Goal: Book appointment/travel/reservation

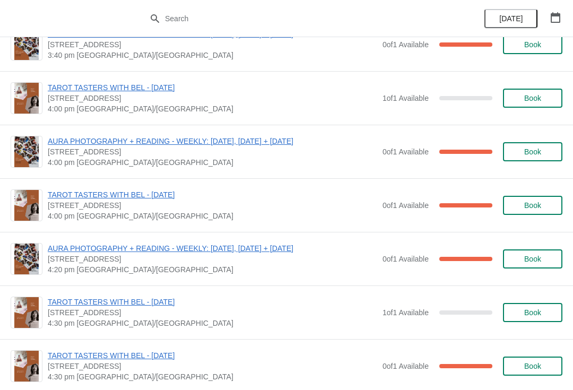
scroll to position [776, 0]
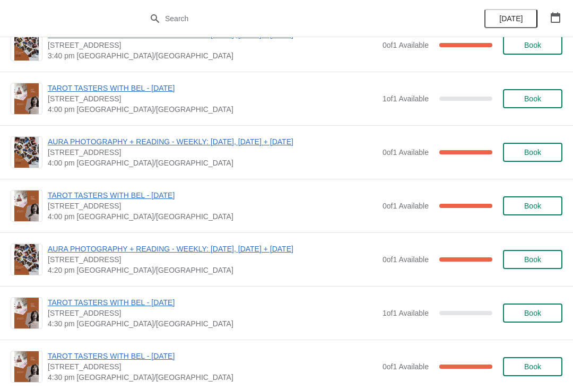
click at [181, 193] on span "TAROT TASTERS WITH BEL - [DATE]" at bounding box center [212, 195] width 329 height 11
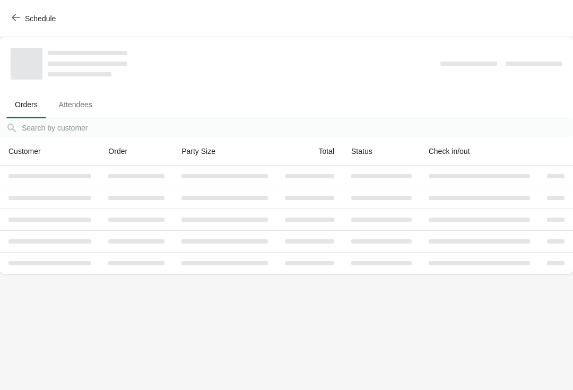
scroll to position [0, 0]
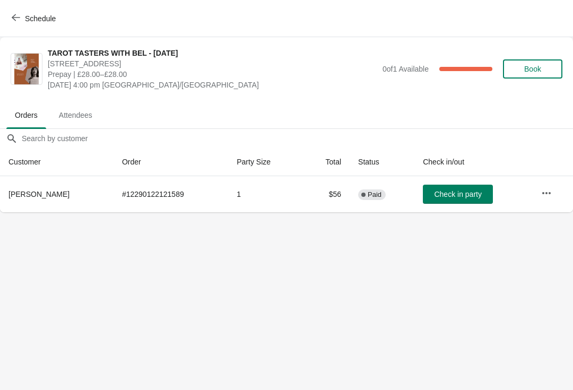
click at [554, 188] on button "button" at bounding box center [546, 193] width 19 height 19
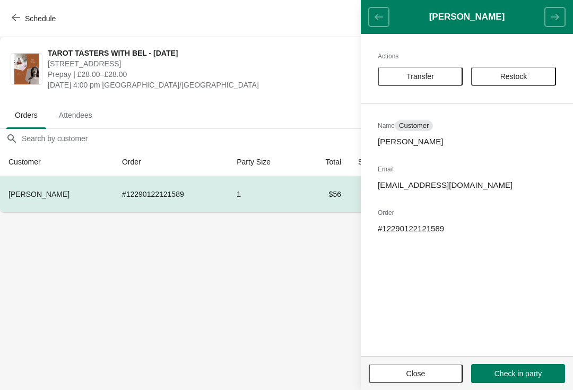
click at [432, 79] on span "Transfer" at bounding box center [420, 76] width 28 height 8
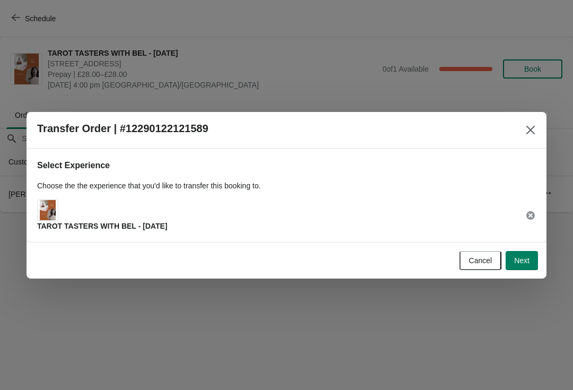
click at [534, 262] on button "Next" at bounding box center [522, 260] width 32 height 19
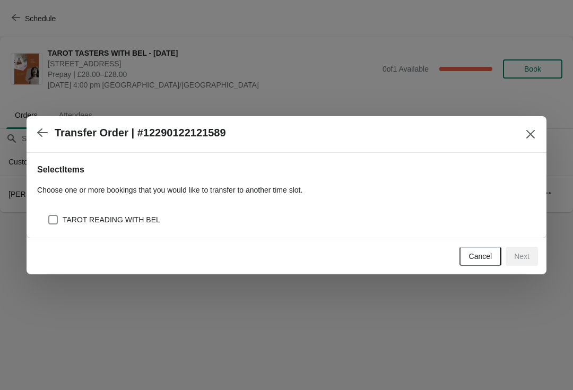
click at [240, 215] on div "TAROT READING WITH BEL" at bounding box center [292, 219] width 488 height 15
click at [66, 216] on span "TAROT READING WITH BEL" at bounding box center [112, 219] width 98 height 11
click at [49, 215] on input "TAROT READING WITH BEL" at bounding box center [48, 215] width 1 height 1
checkbox input "true"
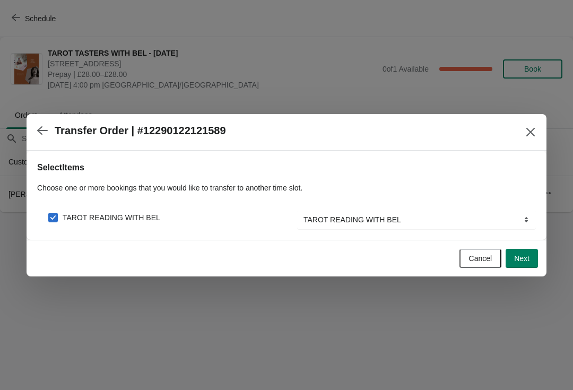
click at [525, 261] on span "Next" at bounding box center [521, 258] width 15 height 8
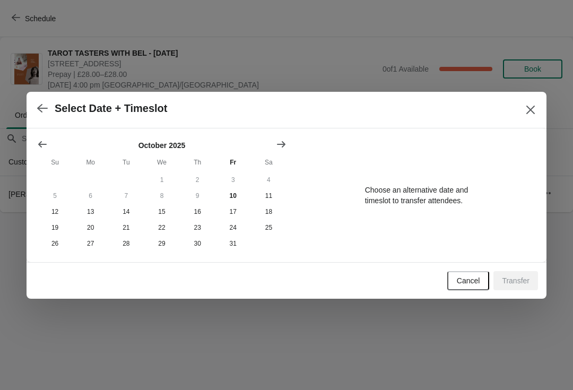
click at [464, 277] on span "Cancel" at bounding box center [468, 280] width 23 height 8
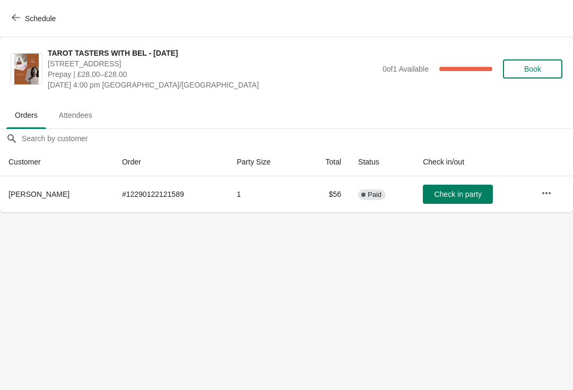
click at [18, 15] on icon "button" at bounding box center [16, 17] width 8 height 8
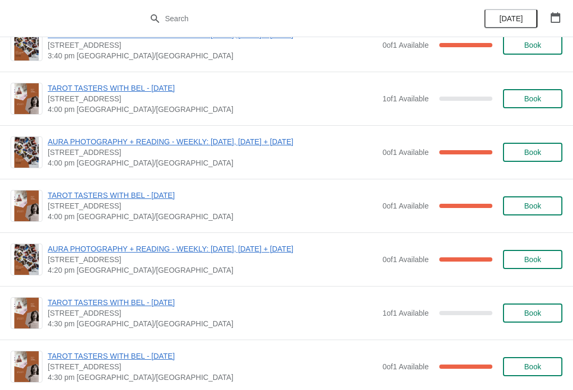
scroll to position [801, 0]
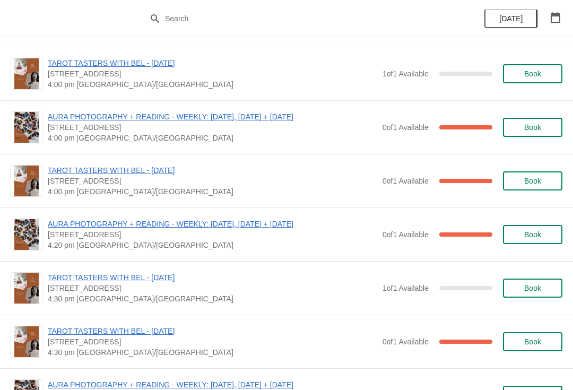
click at [182, 329] on span "TAROT TASTERS WITH BEL - [DATE]" at bounding box center [212, 331] width 329 height 11
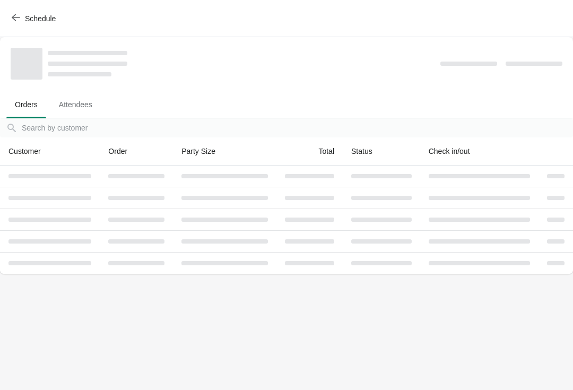
scroll to position [0, 0]
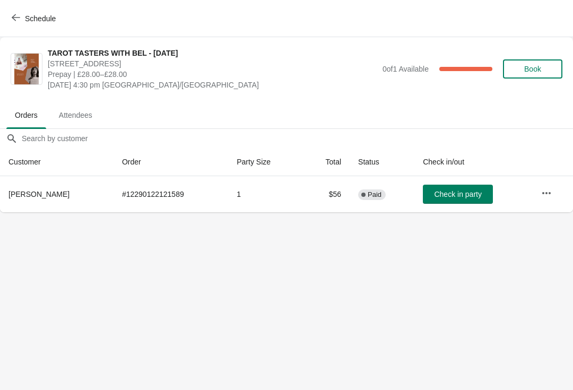
click at [46, 24] on button "Schedule" at bounding box center [34, 18] width 59 height 19
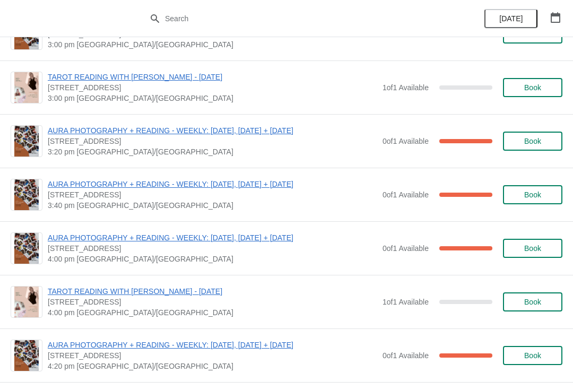
scroll to position [1728, 0]
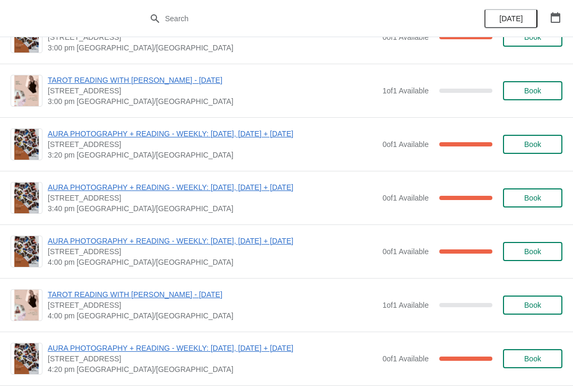
click at [524, 313] on button "Book" at bounding box center [532, 305] width 59 height 19
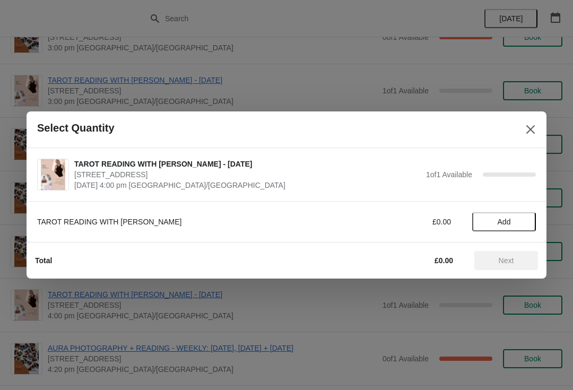
click at [501, 223] on span "Add" at bounding box center [504, 222] width 13 height 8
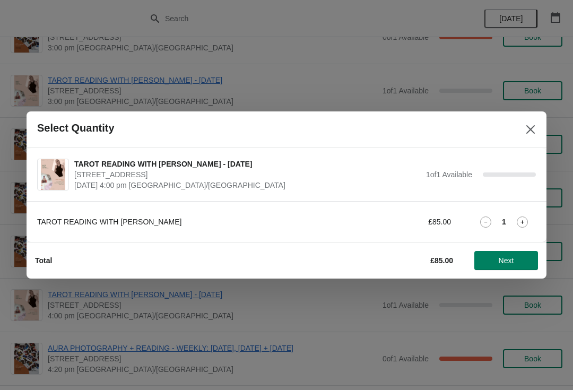
click at [493, 266] on button "Next" at bounding box center [506, 260] width 64 height 19
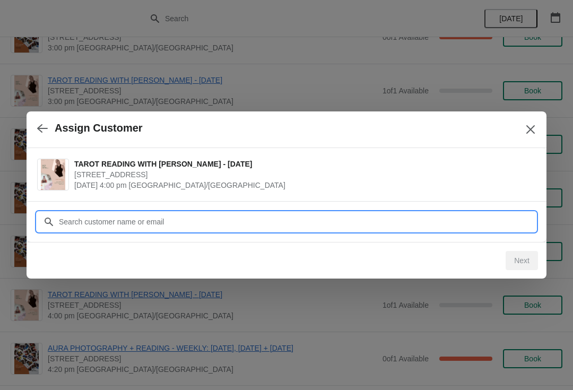
click at [222, 223] on input "Customer" at bounding box center [297, 221] width 478 height 19
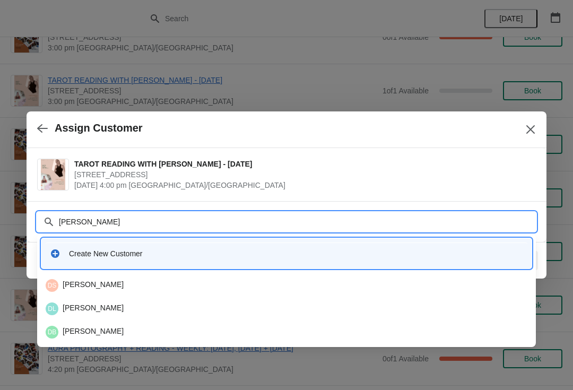
click at [266, 214] on input "Deborah" at bounding box center [297, 221] width 478 height 19
click at [317, 220] on input "Deborah" at bounding box center [297, 221] width 478 height 19
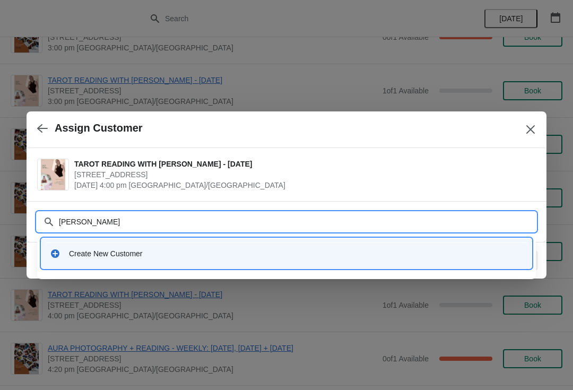
type input "Deborah mejeh"
click at [178, 240] on div "Create New Customer" at bounding box center [286, 253] width 490 height 30
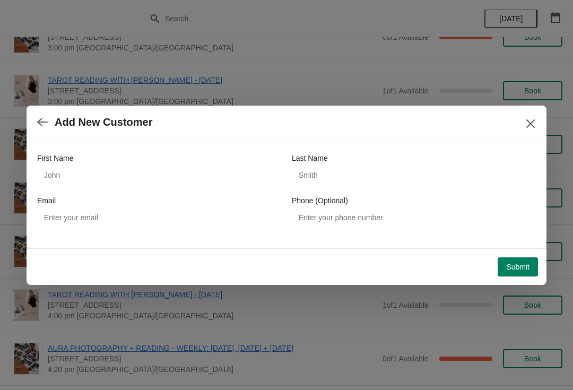
click at [225, 156] on div "First Name" at bounding box center [159, 158] width 244 height 11
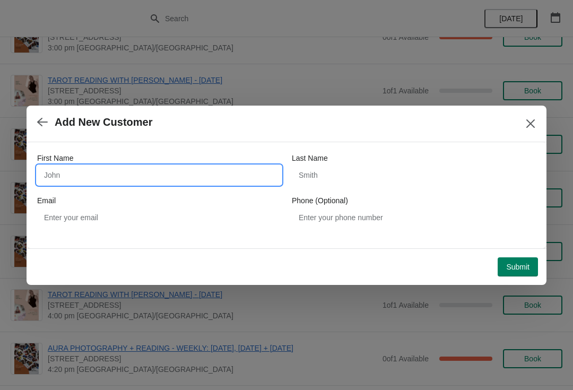
click at [137, 169] on input "First Name" at bounding box center [159, 175] width 244 height 19
type input "Deborah"
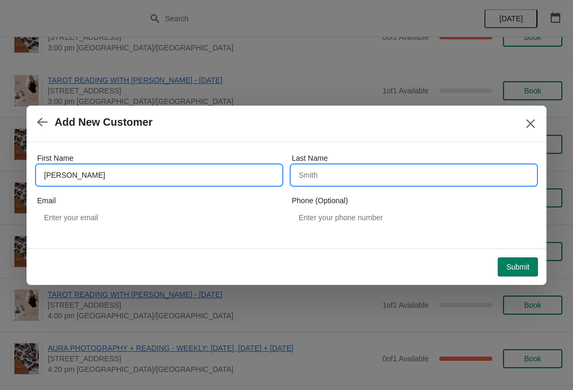
click at [364, 178] on input "Last Name" at bounding box center [414, 175] width 244 height 19
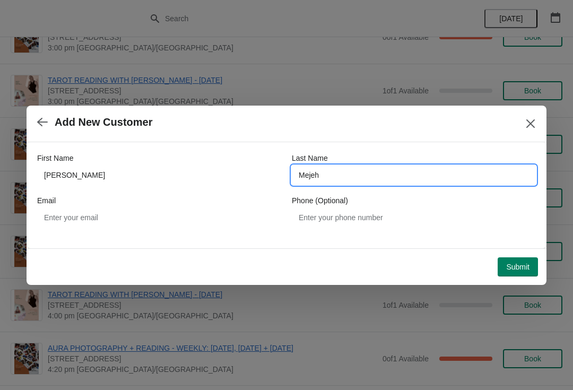
type input "Mejeh"
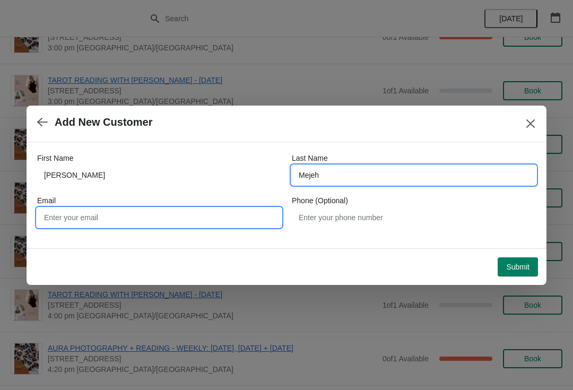
click at [100, 212] on input "Email" at bounding box center [159, 217] width 244 height 19
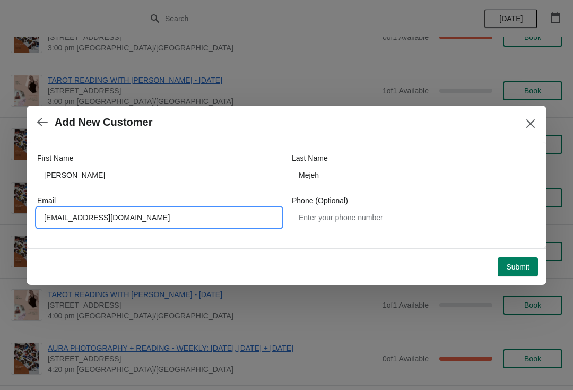
type input "missladylegs75@gmail.com"
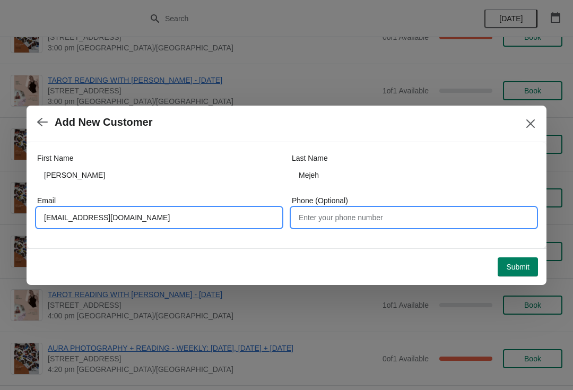
click at [362, 219] on input "Phone (Optional)" at bounding box center [414, 217] width 244 height 19
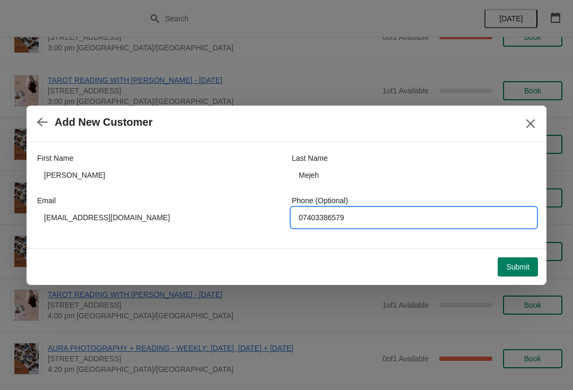
type input "07403386579"
click at [522, 266] on span "Submit" at bounding box center [517, 267] width 23 height 8
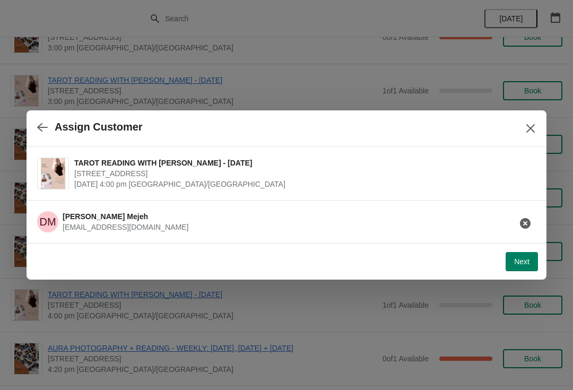
click at [536, 261] on button "Next" at bounding box center [522, 261] width 32 height 19
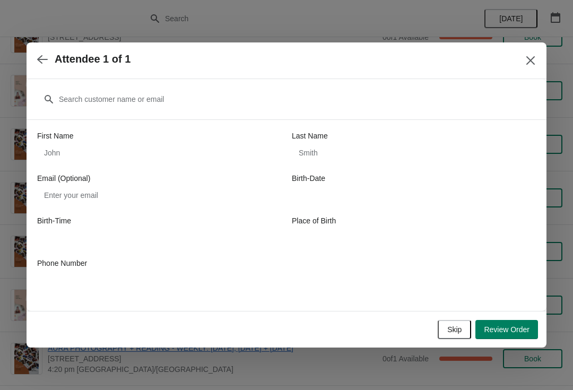
click at [455, 331] on span "Skip" at bounding box center [454, 329] width 14 height 8
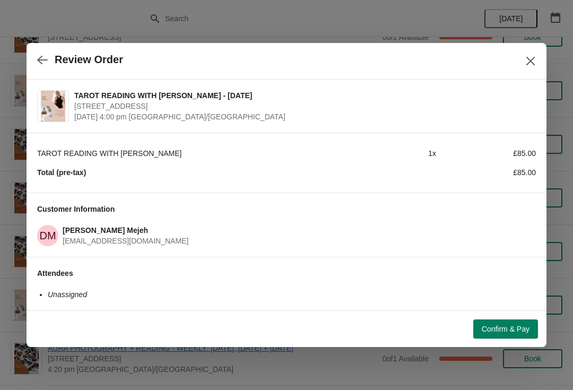
click at [496, 332] on span "Confirm & Pay" at bounding box center [506, 329] width 48 height 8
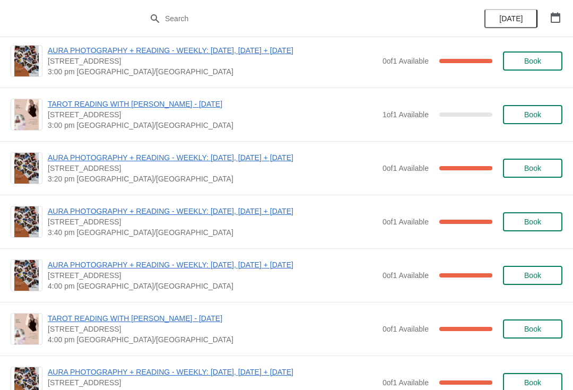
scroll to position [1702, 0]
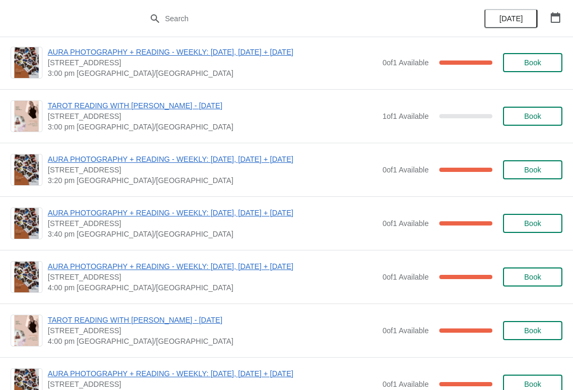
click at [185, 318] on span "TAROT READING WITH [PERSON_NAME] - [DATE]" at bounding box center [212, 320] width 329 height 11
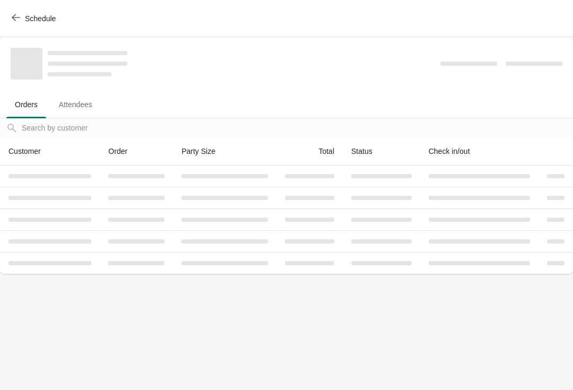
scroll to position [0, 0]
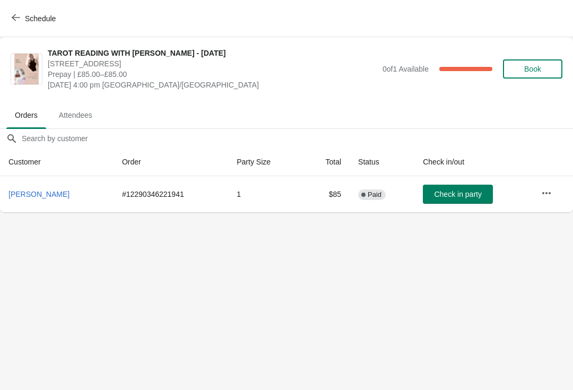
click at [14, 19] on icon "button" at bounding box center [16, 17] width 8 height 7
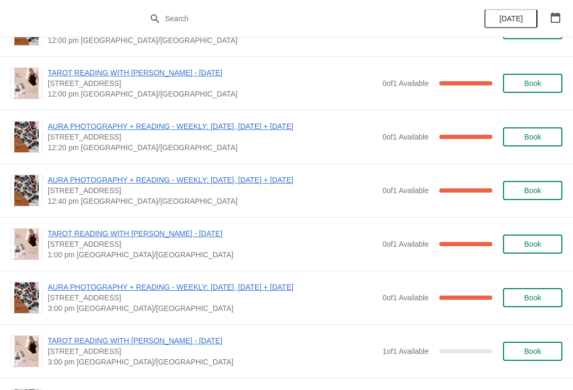
scroll to position [1487, 0]
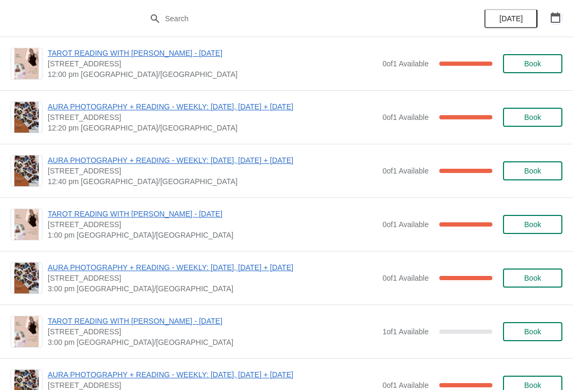
click at [559, 16] on icon "button" at bounding box center [556, 17] width 10 height 11
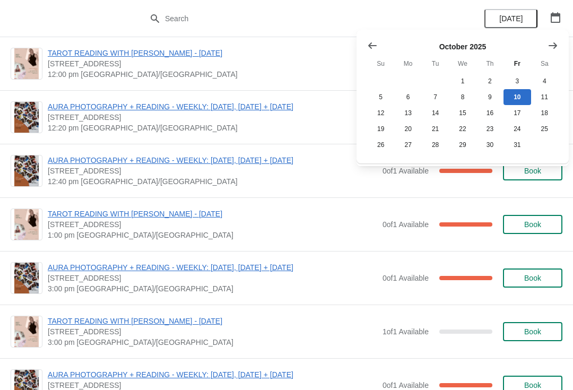
click at [551, 47] on icon "Show next month, November 2025" at bounding box center [553, 45] width 11 height 11
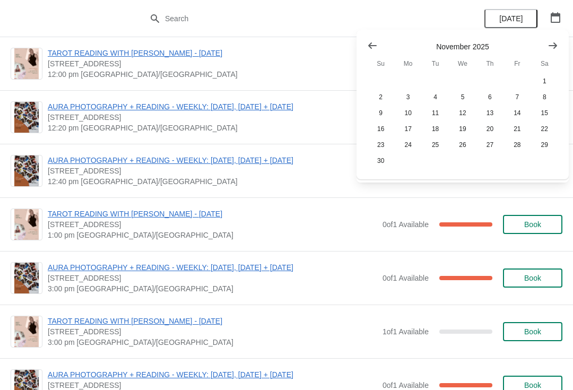
click at [453, 189] on div "November 2025 Su Mo Tu We Th Fr Sa 1 2 3 4 5 6 7 8 9 10 11 12 13 14 15 16 17 18…" at bounding box center [462, 109] width 221 height 164
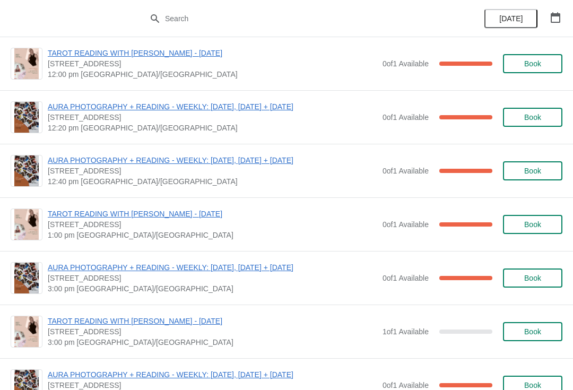
click at [548, 15] on button "button" at bounding box center [555, 17] width 19 height 19
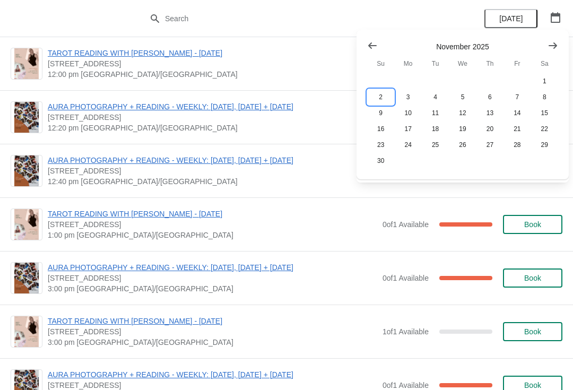
click at [385, 98] on button "2" at bounding box center [380, 97] width 27 height 16
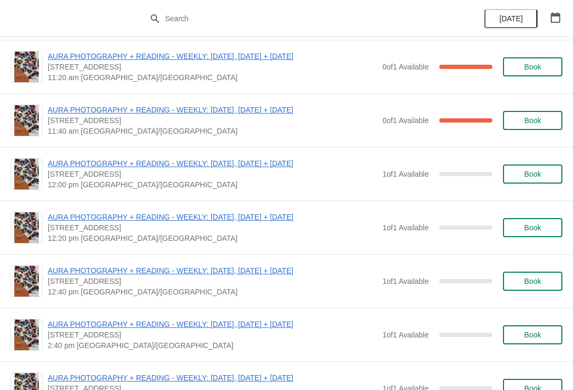
scroll to position [115, 0]
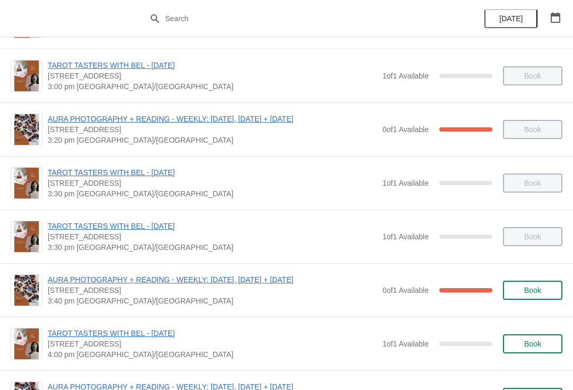
scroll to position [532, 0]
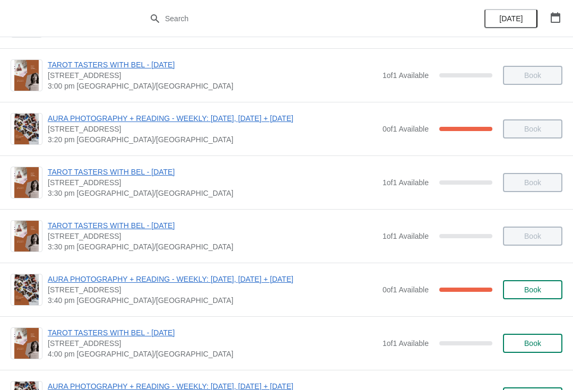
click at [551, 20] on icon "button" at bounding box center [556, 17] width 10 height 11
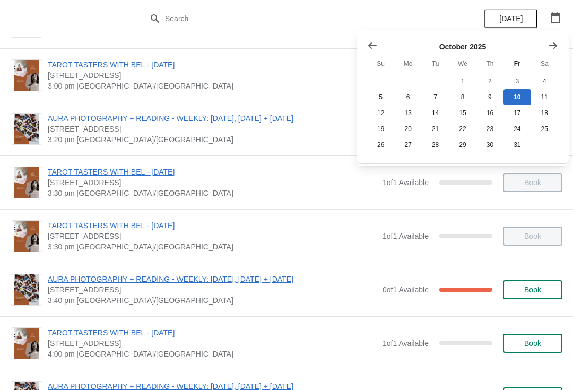
click at [547, 51] on button "Show next month, November 2025" at bounding box center [552, 45] width 19 height 19
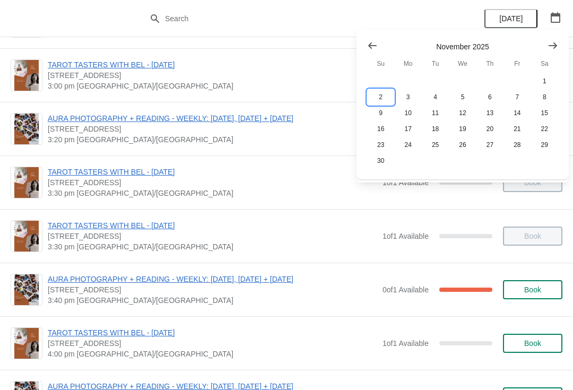
click at [383, 97] on button "2" at bounding box center [380, 97] width 27 height 16
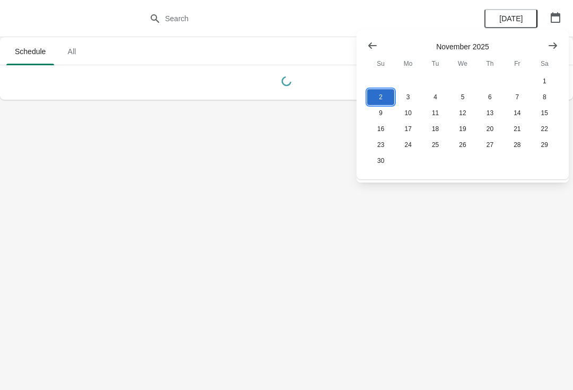
scroll to position [0, 0]
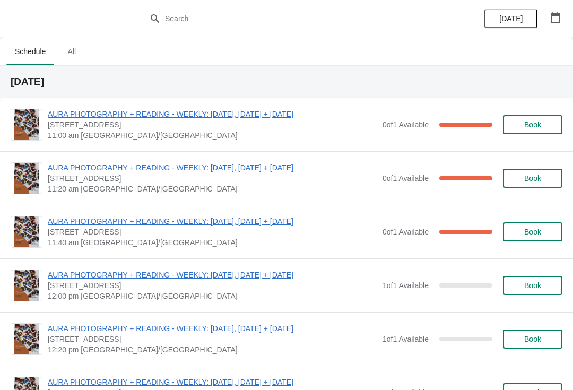
click at [529, 123] on span "Book" at bounding box center [532, 124] width 17 height 8
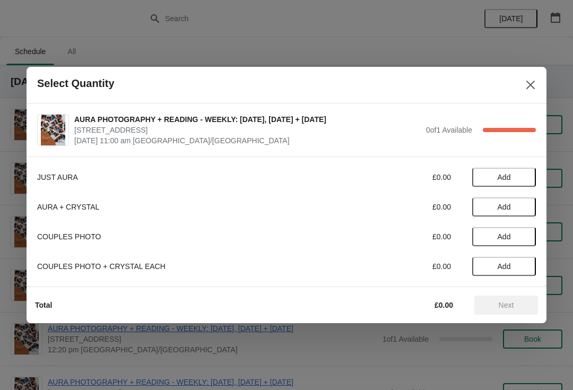
click at [528, 90] on icon "Close" at bounding box center [530, 85] width 11 height 11
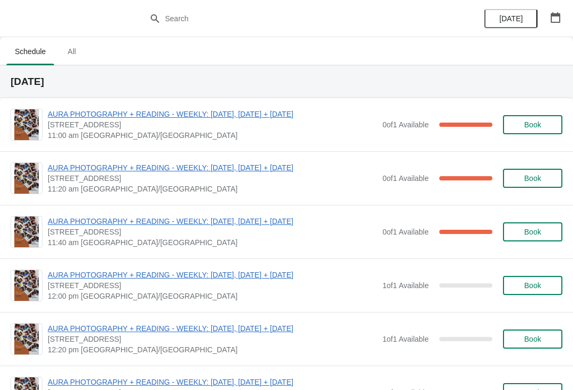
click at [261, 119] on span "AURA PHOTOGRAPHY + READING - WEEKLY: [DATE], [DATE] + [DATE]" at bounding box center [212, 114] width 329 height 11
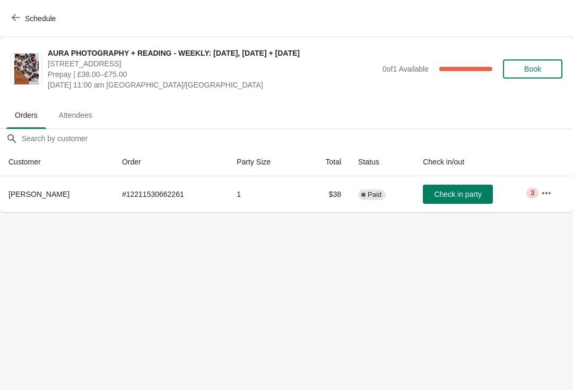
click at [8, 22] on button "Schedule" at bounding box center [34, 18] width 59 height 19
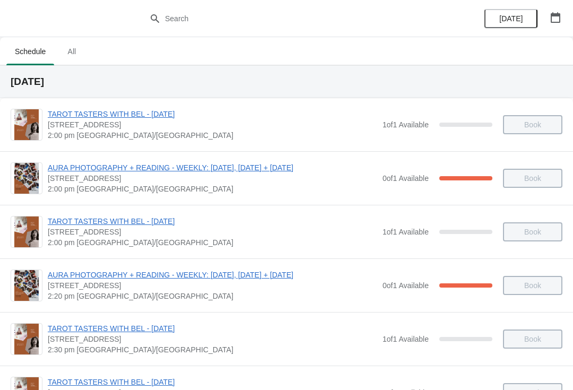
click at [563, 23] on button "button" at bounding box center [555, 17] width 19 height 19
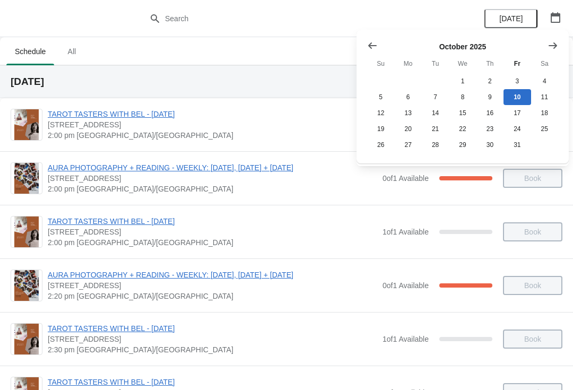
click at [546, 57] on th "Sa" at bounding box center [544, 63] width 27 height 19
click at [550, 49] on icon "Show next month, November 2025" at bounding box center [553, 45] width 11 height 11
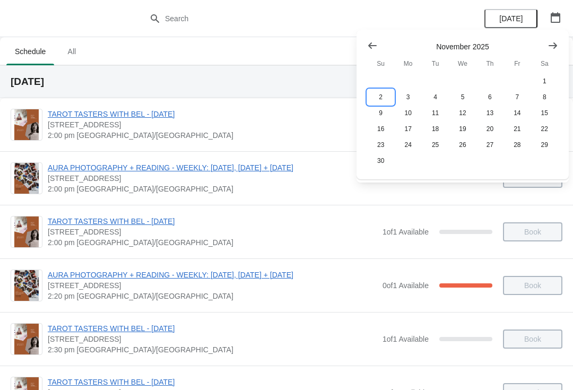
click at [383, 96] on button "2" at bounding box center [380, 97] width 27 height 16
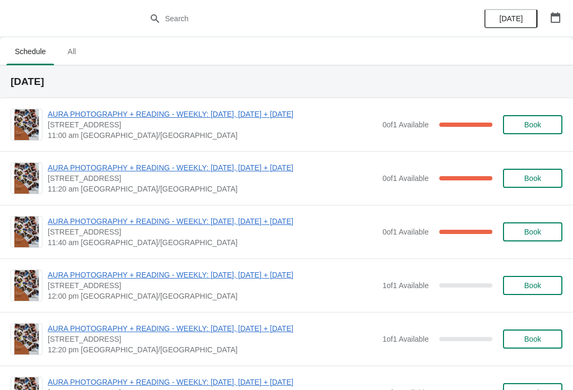
click at [524, 175] on span "Book" at bounding box center [532, 178] width 17 height 8
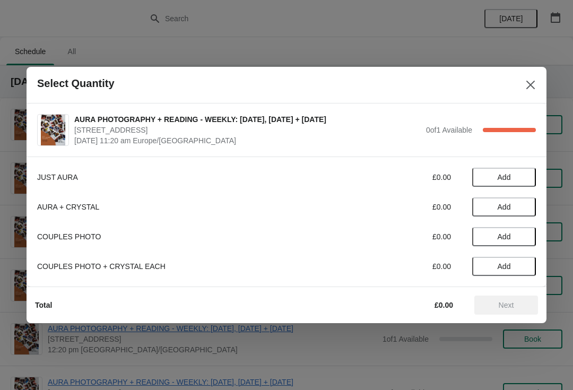
click at [529, 81] on icon "Close" at bounding box center [530, 85] width 11 height 11
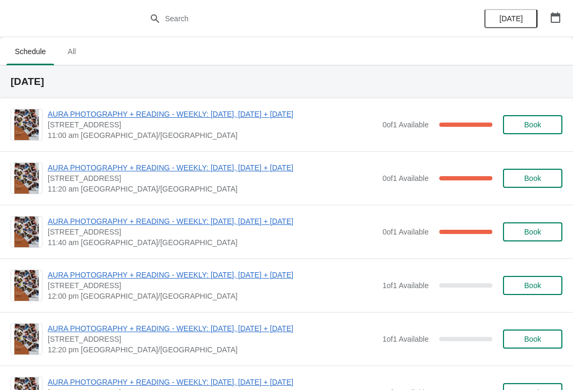
click at [237, 172] on span "AURA PHOTOGRAPHY + READING - WEEKLY: [DATE], [DATE] + [DATE]" at bounding box center [212, 167] width 329 height 11
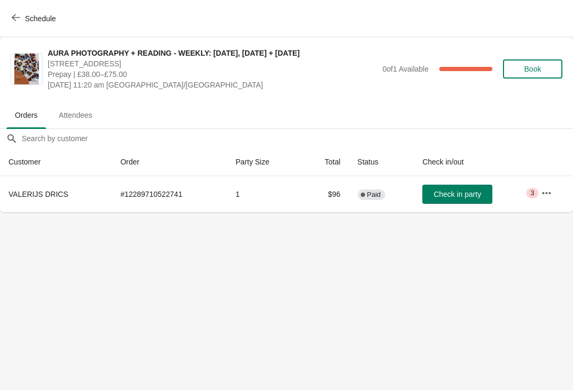
click at [545, 195] on icon "button" at bounding box center [546, 193] width 11 height 11
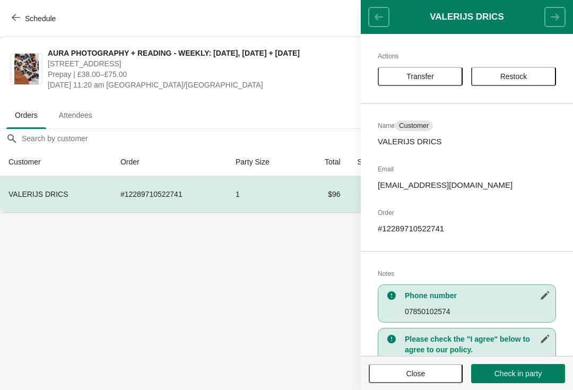
click at [408, 75] on span "Transfer" at bounding box center [420, 76] width 28 height 8
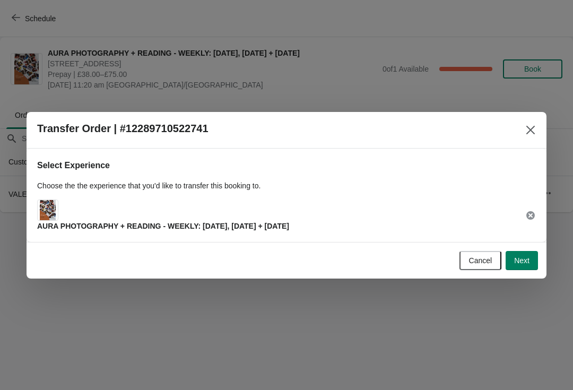
click at [523, 259] on span "Next" at bounding box center [521, 260] width 15 height 8
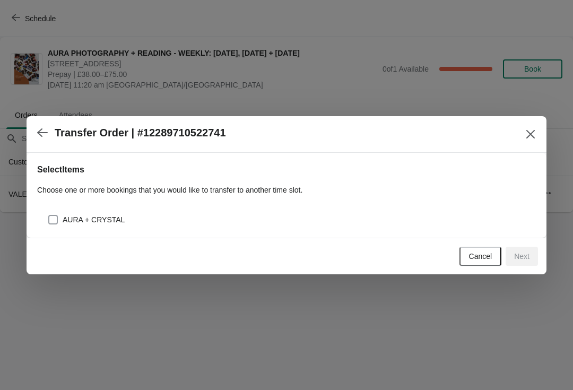
click at [55, 223] on span at bounding box center [53, 220] width 10 height 10
click at [49, 215] on input "AURA + CRYSTAL" at bounding box center [48, 215] width 1 height 1
checkbox input "true"
select select "AURA + CRYSTAL"
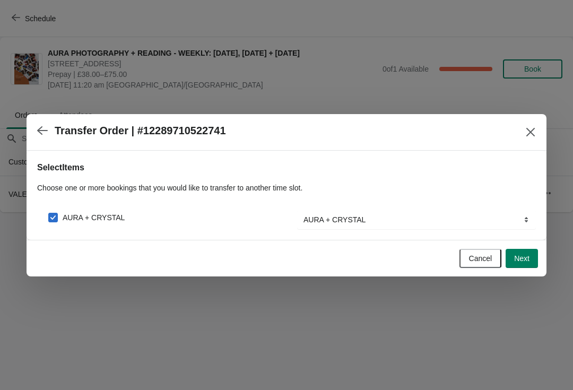
click at [520, 264] on button "Next" at bounding box center [522, 258] width 32 height 19
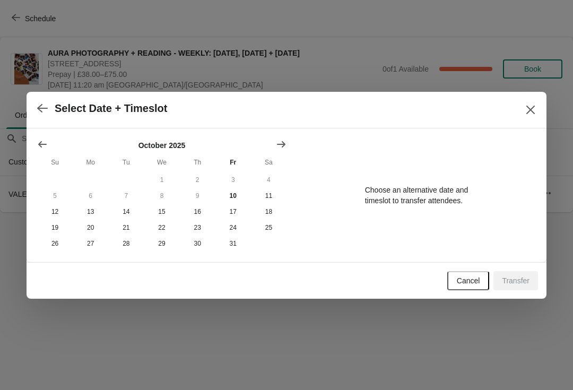
click at [284, 140] on icon "Show next month, November 2025" at bounding box center [281, 144] width 11 height 11
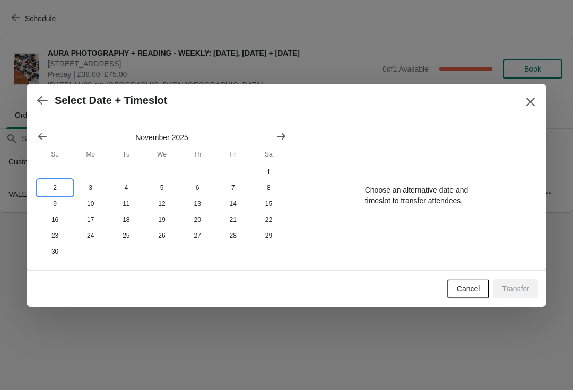
click at [59, 184] on button "2" at bounding box center [55, 188] width 36 height 16
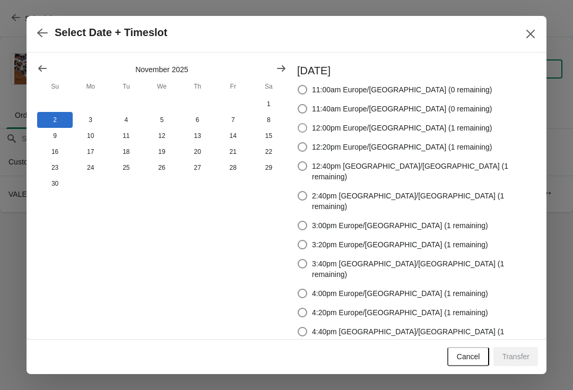
click at [307, 133] on span at bounding box center [303, 128] width 10 height 10
click at [298, 124] on input "12:00pm Europe/London (1 remaining)" at bounding box center [298, 123] width 1 height 1
radio input "true"
click at [519, 352] on span "Transfer" at bounding box center [516, 356] width 28 height 8
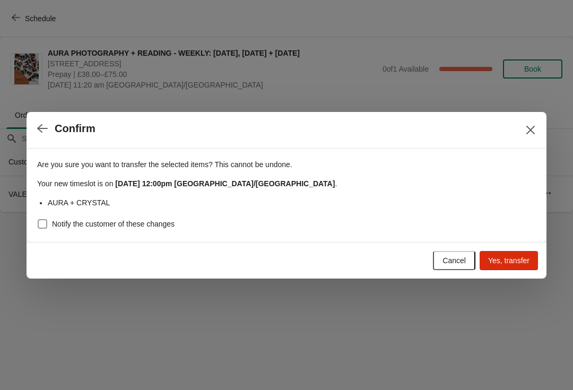
click at [46, 222] on span at bounding box center [43, 224] width 10 height 10
click at [38, 220] on input "Notify the customer of these changes" at bounding box center [38, 219] width 1 height 1
checkbox input "true"
click at [510, 261] on span "Yes, transfer" at bounding box center [508, 260] width 41 height 8
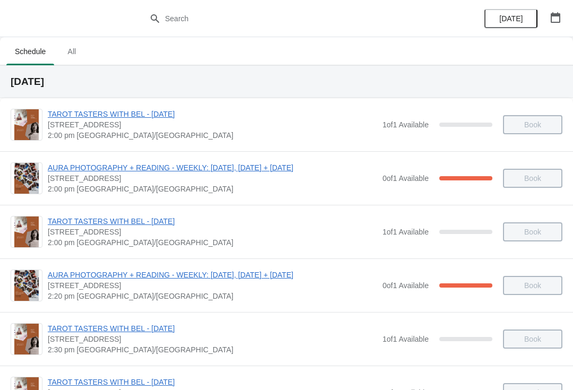
click at [550, 19] on icon "button" at bounding box center [555, 17] width 11 height 11
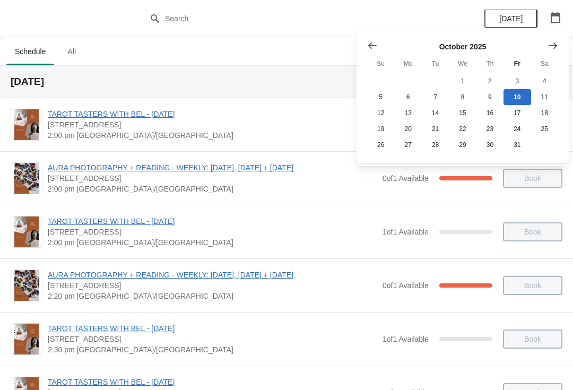
click at [548, 48] on icon "Show next month, November 2025" at bounding box center [553, 45] width 11 height 11
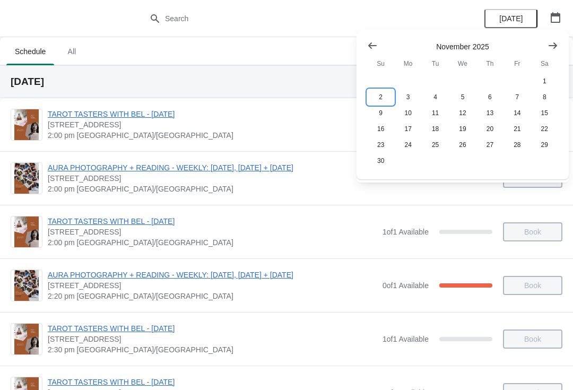
click at [383, 93] on button "2" at bounding box center [380, 97] width 27 height 16
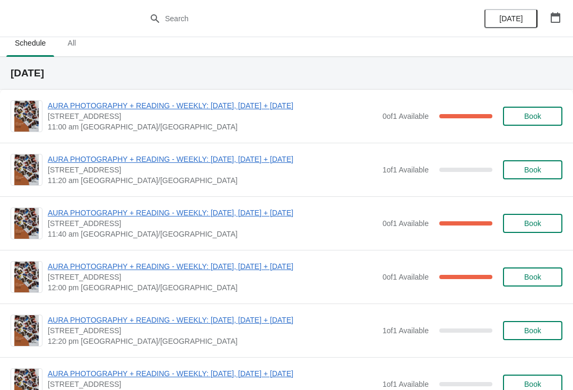
scroll to position [8, 0]
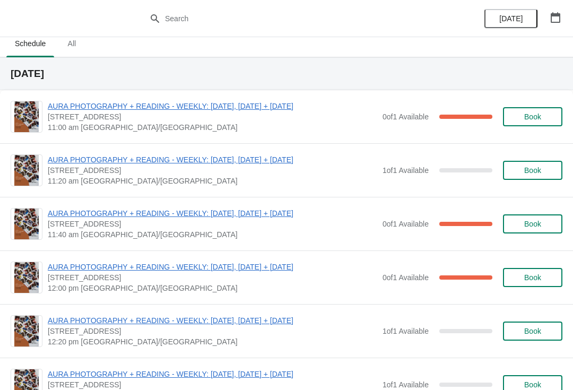
click at [222, 217] on span "AURA PHOTOGRAPHY + READING - WEEKLY: [DATE], [DATE] + [DATE]" at bounding box center [212, 213] width 329 height 11
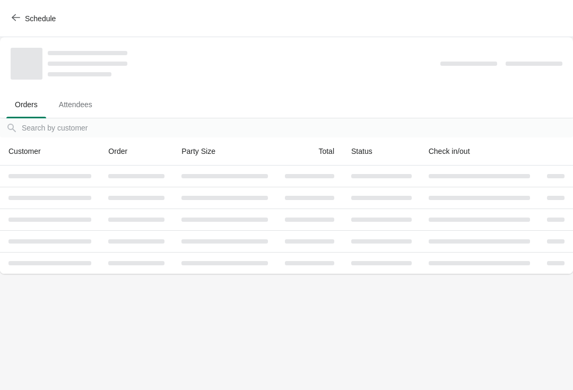
scroll to position [0, 0]
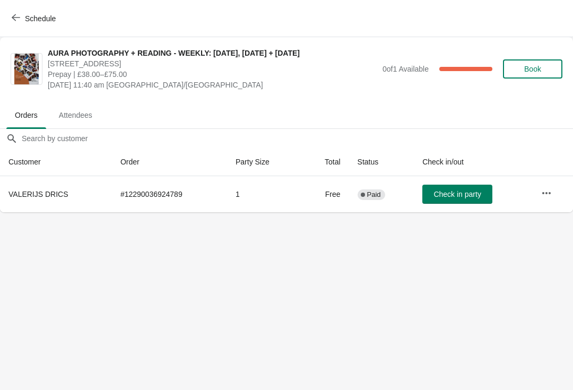
click at [542, 190] on icon "button" at bounding box center [546, 193] width 11 height 11
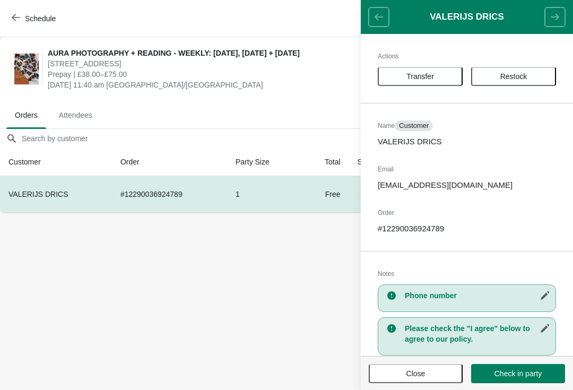
click at [397, 74] on span "Transfer" at bounding box center [420, 76] width 66 height 8
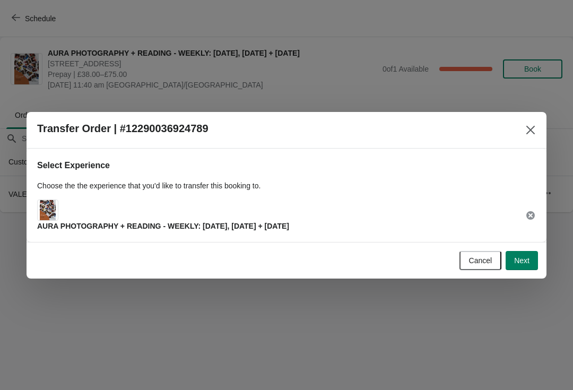
click at [517, 263] on span "Next" at bounding box center [521, 260] width 15 height 8
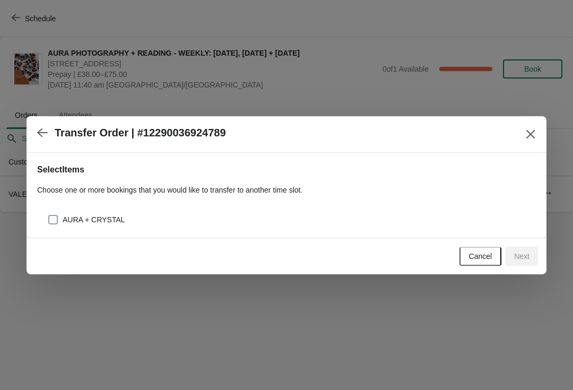
click at [56, 218] on span at bounding box center [53, 220] width 10 height 10
click at [49, 215] on input "AURA + CRYSTAL" at bounding box center [48, 215] width 1 height 1
checkbox input "true"
select select "AURA + CRYSTAL"
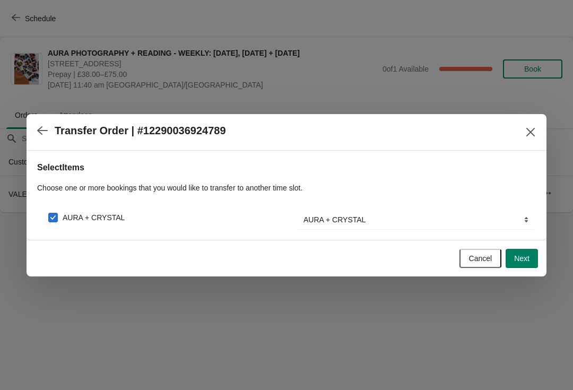
click at [530, 257] on button "Next" at bounding box center [522, 258] width 32 height 19
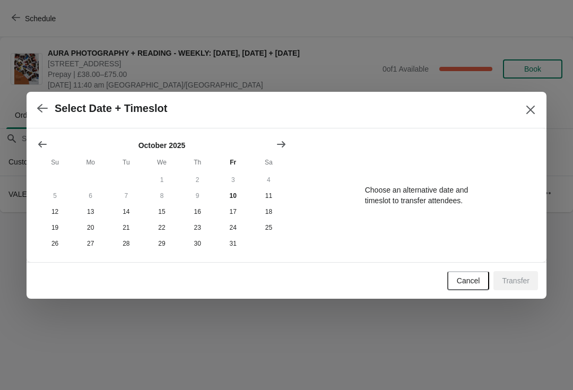
click at [283, 143] on icon "Show next month, November 2025" at bounding box center [281, 144] width 8 height 6
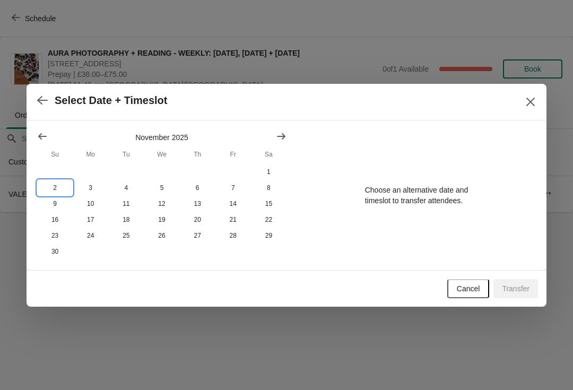
click at [53, 191] on button "2" at bounding box center [55, 188] width 36 height 16
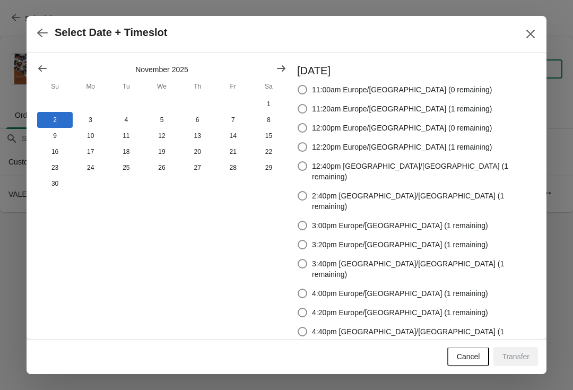
click at [341, 160] on div "Sunday November 2, 2025 11:00am Europe/London (0 remaining) 11:20am Europe/Lond…" at bounding box center [411, 206] width 249 height 287
click at [307, 152] on span at bounding box center [303, 147] width 10 height 10
click at [298, 143] on input "12:20pm Europe/London (1 remaining)" at bounding box center [298, 142] width 1 height 1
radio input "true"
click at [516, 352] on span "Transfer" at bounding box center [516, 356] width 28 height 8
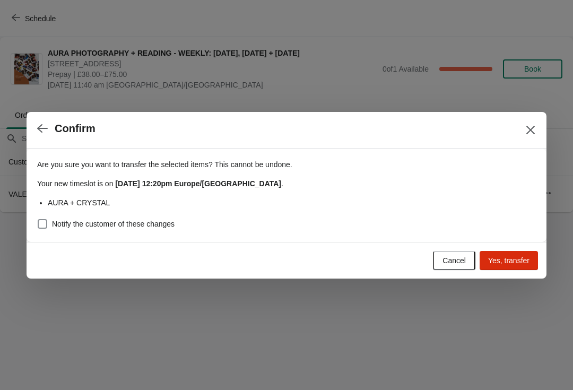
click at [44, 223] on span at bounding box center [43, 224] width 10 height 10
click at [38, 220] on input "Notify the customer of these changes" at bounding box center [38, 219] width 1 height 1
checkbox input "true"
click at [504, 263] on span "Yes, transfer" at bounding box center [508, 260] width 41 height 8
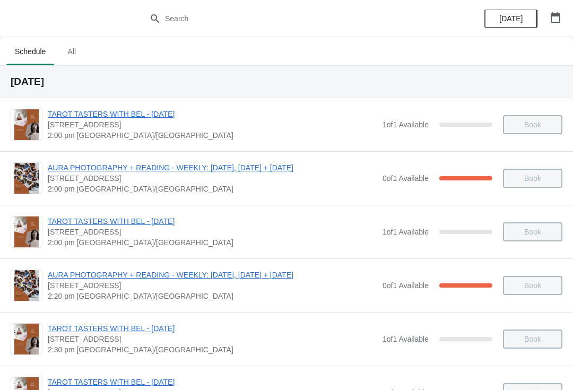
click at [556, 18] on icon "button" at bounding box center [555, 17] width 11 height 11
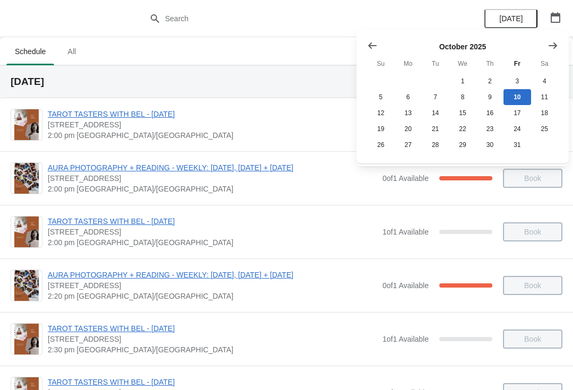
click at [557, 44] on icon "Show next month, November 2025" at bounding box center [553, 45] width 11 height 11
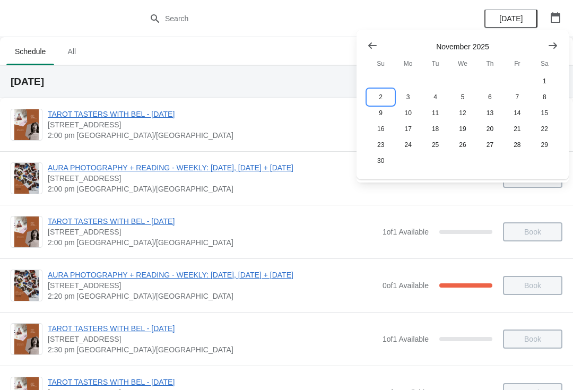
click at [380, 98] on button "2" at bounding box center [380, 97] width 27 height 16
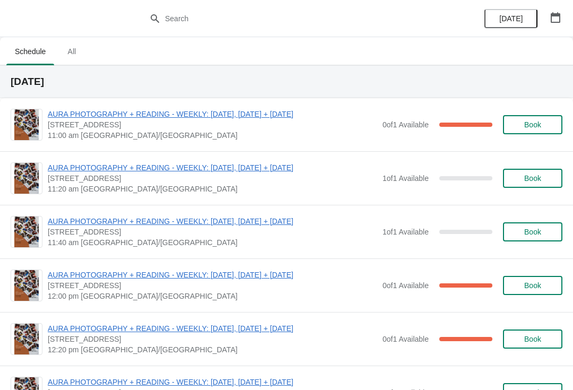
click at [564, 19] on button "button" at bounding box center [555, 17] width 19 height 19
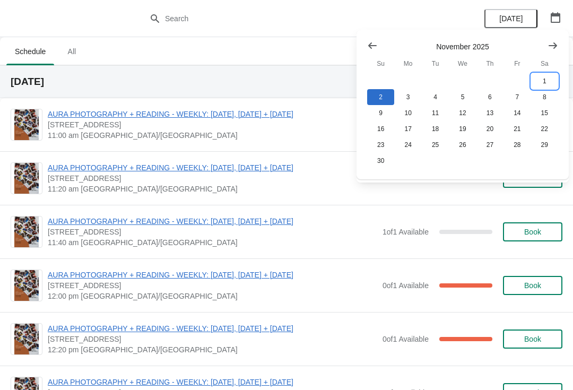
click at [545, 81] on button "1" at bounding box center [544, 81] width 27 height 16
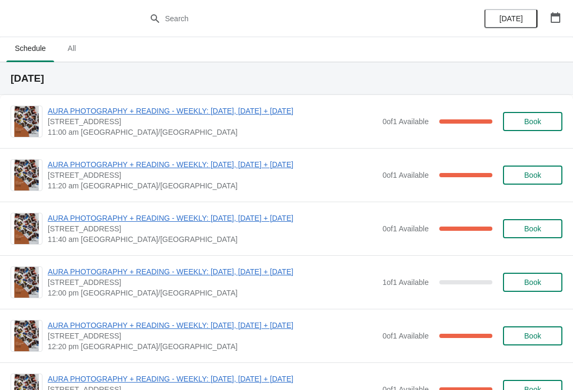
scroll to position [34, 0]
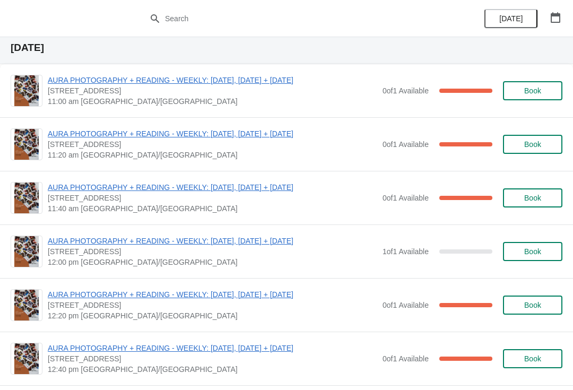
click at [287, 129] on span "AURA PHOTOGRAPHY + READING - WEEKLY: [DATE], [DATE] + [DATE]" at bounding box center [212, 133] width 329 height 11
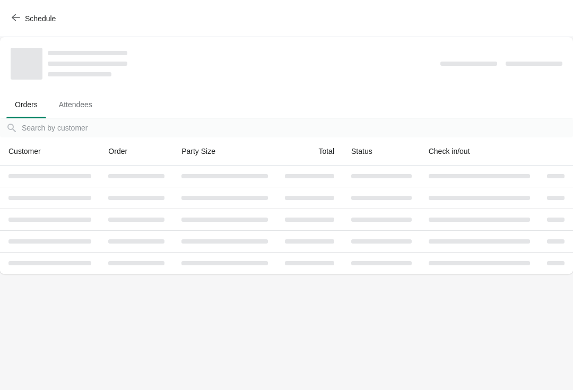
scroll to position [0, 0]
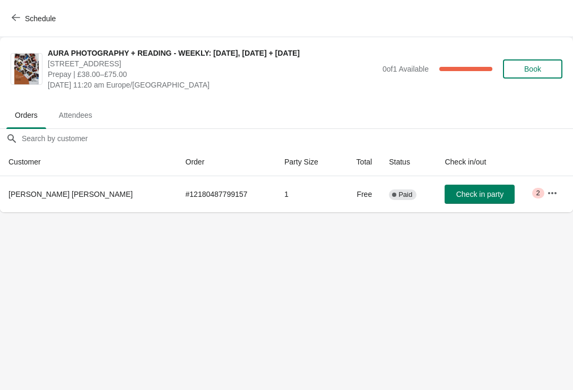
click at [17, 16] on icon "button" at bounding box center [16, 17] width 8 height 8
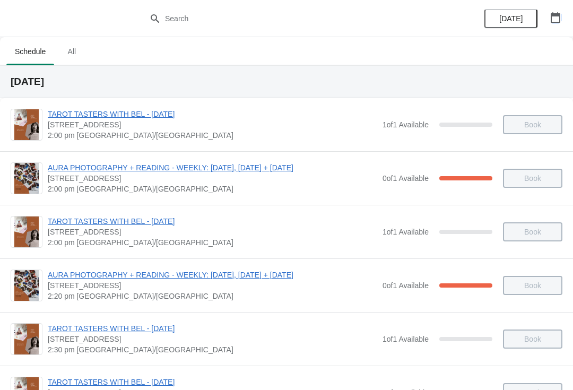
click at [561, 19] on button "button" at bounding box center [555, 17] width 19 height 19
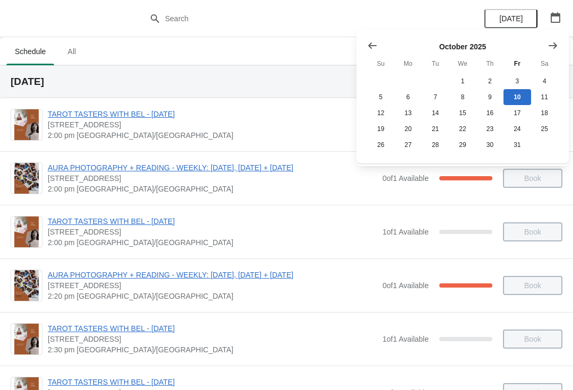
click at [554, 42] on icon "Show next month, November 2025" at bounding box center [553, 45] width 11 height 11
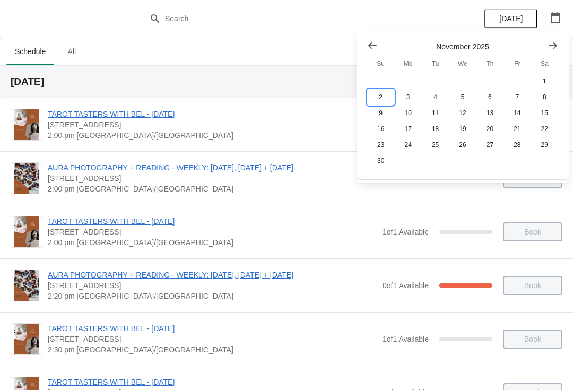
click at [385, 95] on button "2" at bounding box center [380, 97] width 27 height 16
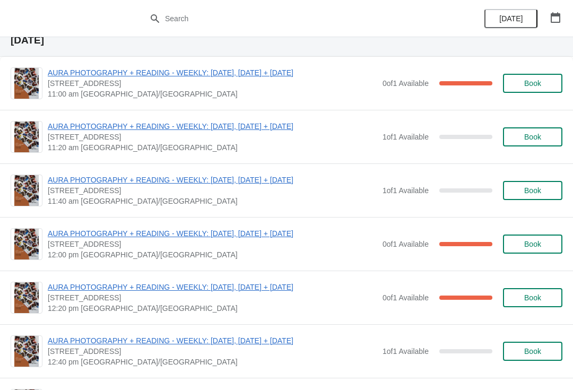
scroll to position [42, 0]
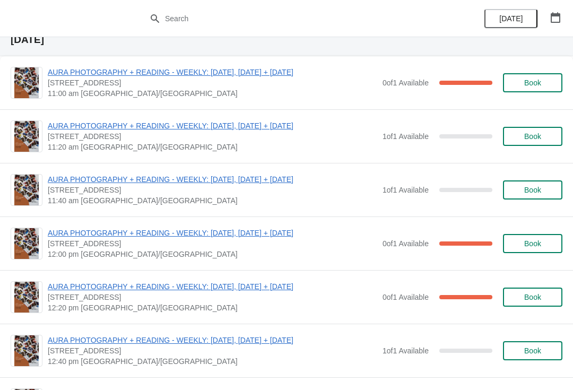
click at [240, 231] on span "AURA PHOTOGRAPHY + READING - WEEKLY: [DATE], [DATE] + [DATE]" at bounding box center [212, 233] width 329 height 11
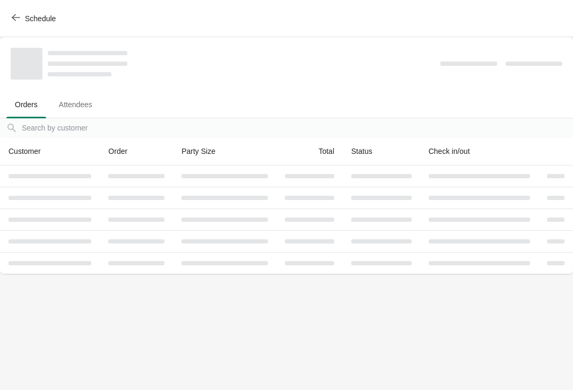
scroll to position [0, 0]
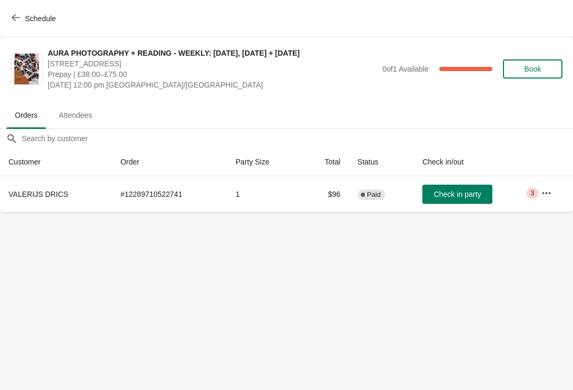
click at [22, 16] on span "Schedule" at bounding box center [35, 18] width 42 height 10
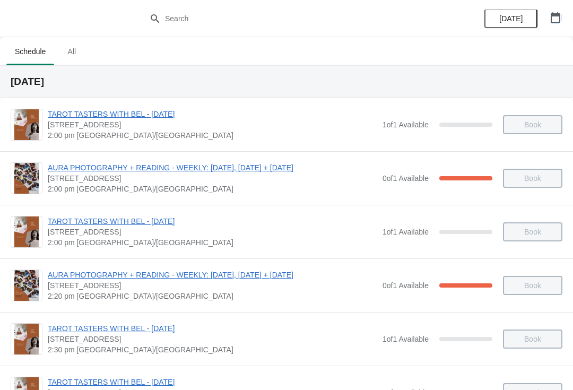
click at [559, 21] on icon "button" at bounding box center [556, 17] width 10 height 11
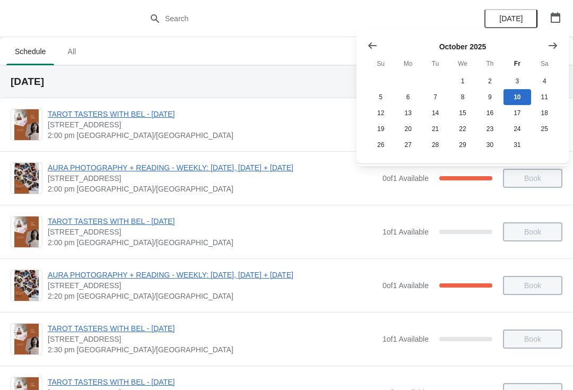
click at [555, 41] on icon "Show next month, November 2025" at bounding box center [553, 45] width 11 height 11
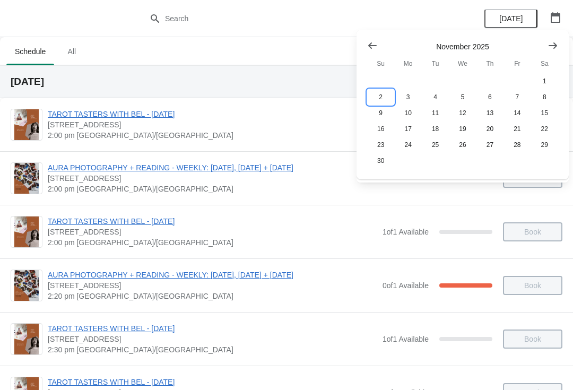
click at [380, 97] on button "2" at bounding box center [380, 97] width 27 height 16
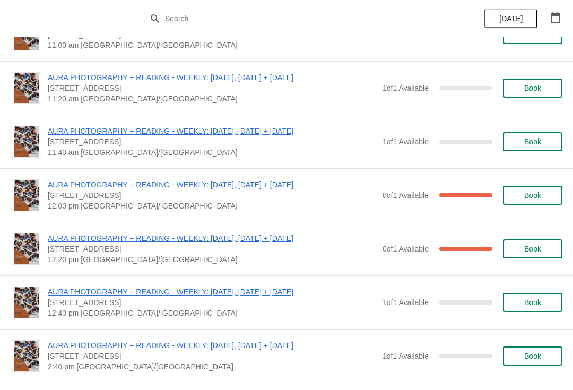
scroll to position [96, 0]
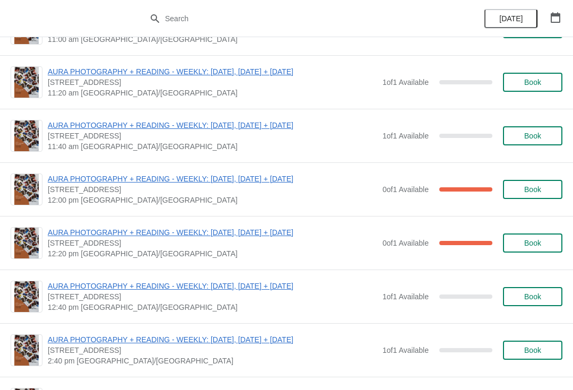
click at [236, 232] on span "AURA PHOTOGRAPHY + READING - WEEKLY: [DATE], [DATE] + [DATE]" at bounding box center [212, 232] width 329 height 11
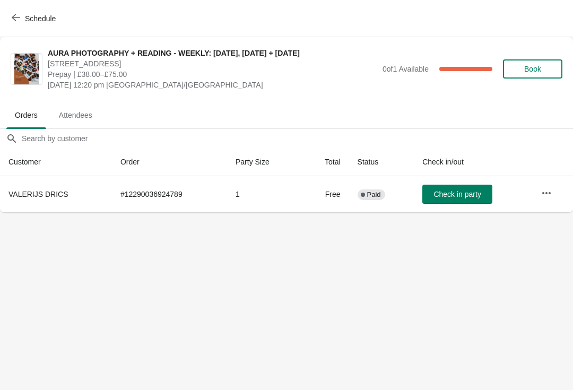
click at [19, 18] on icon "button" at bounding box center [16, 17] width 8 height 8
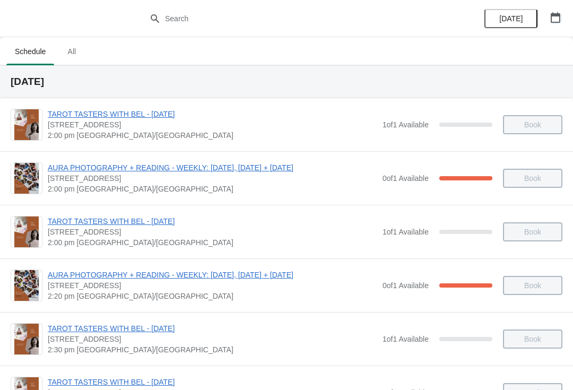
click at [557, 18] on icon "button" at bounding box center [555, 17] width 11 height 11
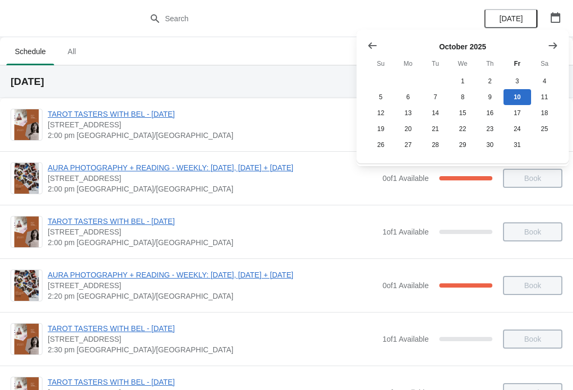
click at [555, 44] on icon "Show next month, November 2025" at bounding box center [553, 45] width 8 height 6
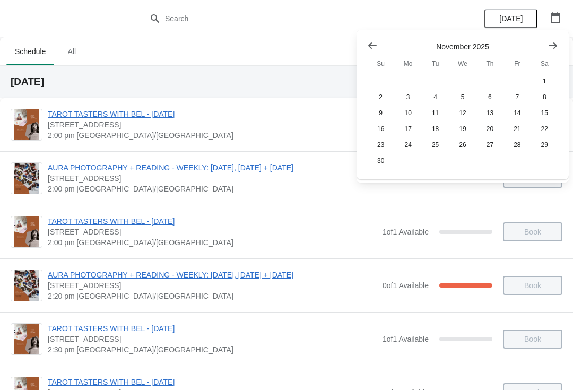
click at [370, 43] on icon "Show previous month, October 2025" at bounding box center [372, 45] width 11 height 11
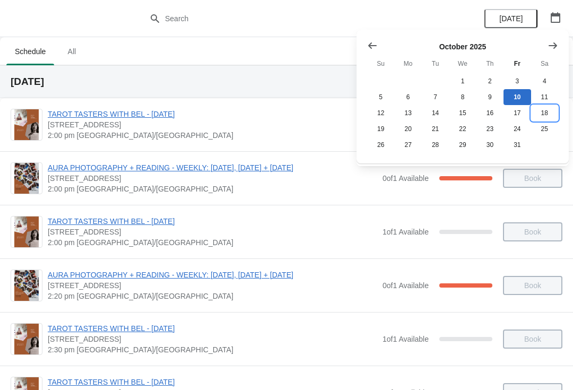
click at [541, 116] on button "18" at bounding box center [544, 113] width 27 height 16
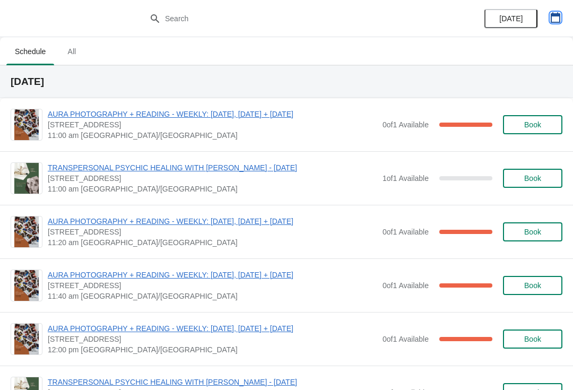
click at [552, 19] on icon "button" at bounding box center [555, 17] width 11 height 11
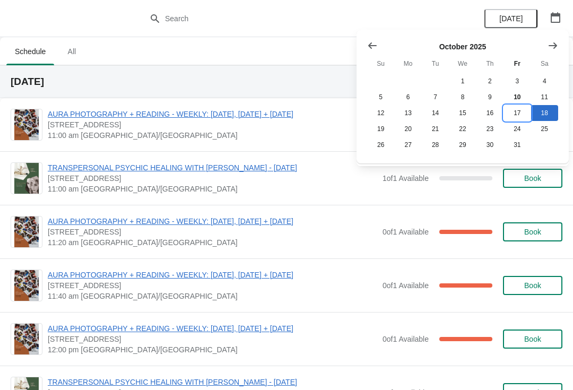
click at [517, 113] on button "17" at bounding box center [517, 113] width 27 height 16
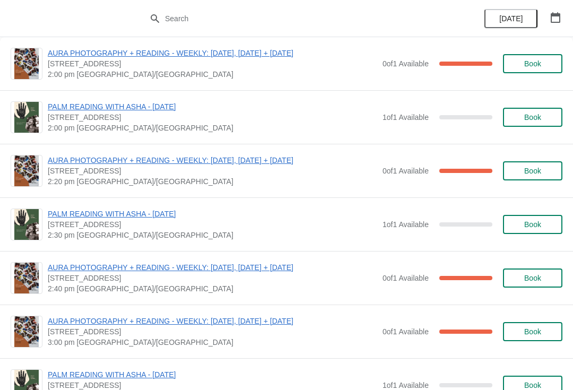
scroll to position [62, 0]
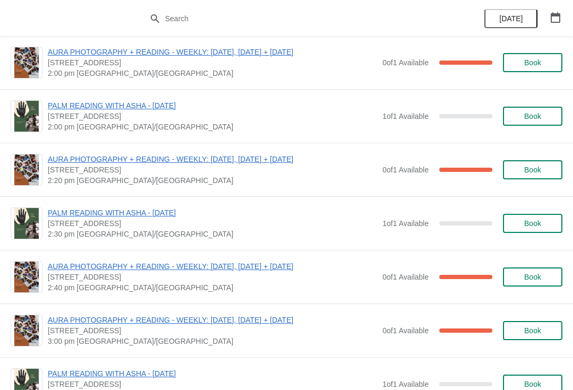
click at [280, 159] on span "AURA PHOTOGRAPHY + READING - WEEKLY: [DATE], [DATE] + [DATE]" at bounding box center [212, 159] width 329 height 11
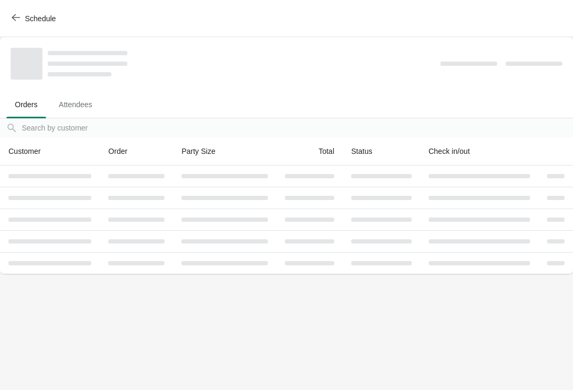
scroll to position [0, 0]
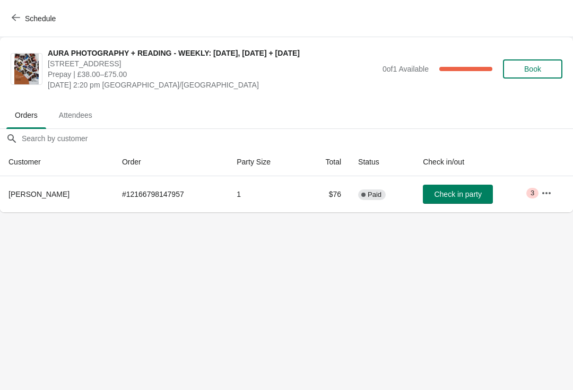
click at [552, 193] on icon "button" at bounding box center [546, 193] width 11 height 11
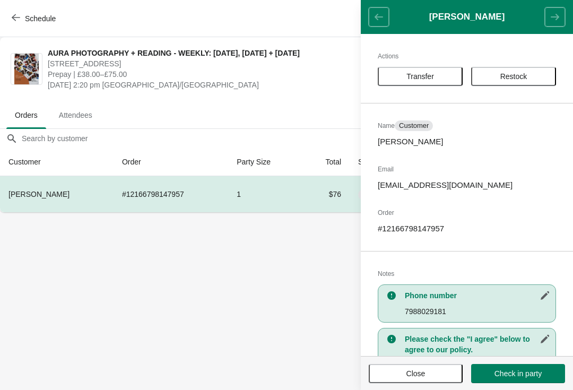
click at [435, 81] on button "Transfer" at bounding box center [420, 76] width 85 height 19
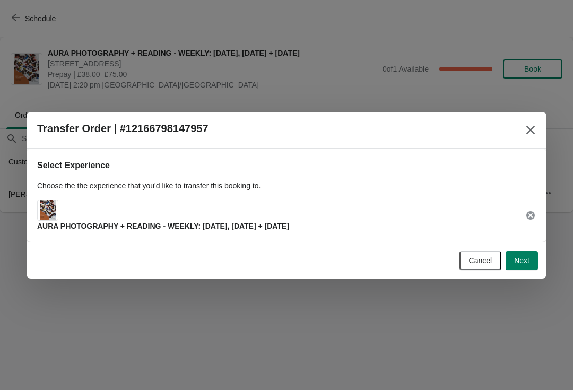
click at [523, 261] on span "Next" at bounding box center [521, 260] width 15 height 8
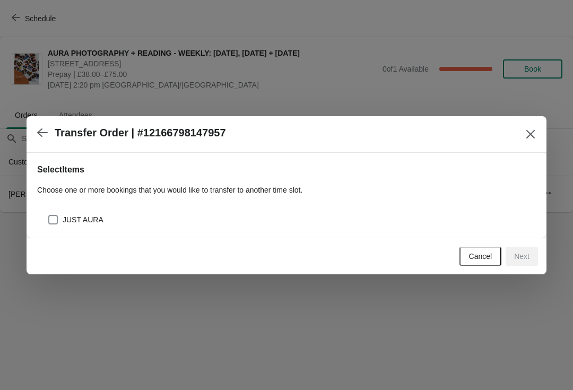
click at [52, 207] on div "JUST AURA" at bounding box center [286, 215] width 499 height 23
click at [53, 222] on span at bounding box center [53, 220] width 10 height 10
click at [49, 215] on input "JUST AURA" at bounding box center [48, 215] width 1 height 1
checkbox input "true"
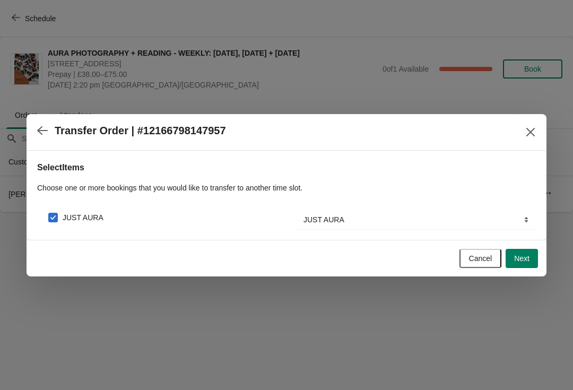
click at [529, 264] on button "Next" at bounding box center [522, 258] width 32 height 19
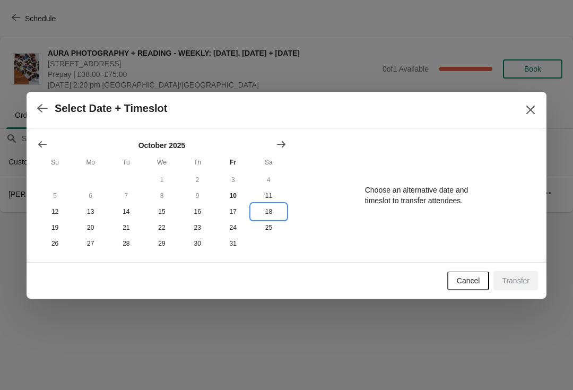
click at [266, 212] on button "18" at bounding box center [269, 212] width 36 height 16
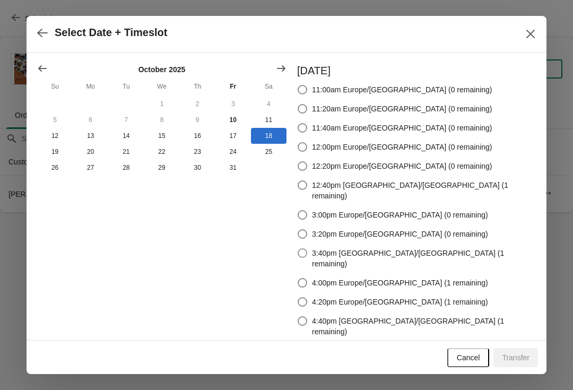
click at [346, 246] on label "3:40pm Europe/London (1 remaining)" at bounding box center [416, 258] width 239 height 25
click at [298, 248] on input "3:40pm Europe/London (1 remaining)" at bounding box center [298, 248] width 1 height 1
radio input "true"
click at [516, 350] on button "Transfer" at bounding box center [515, 357] width 45 height 19
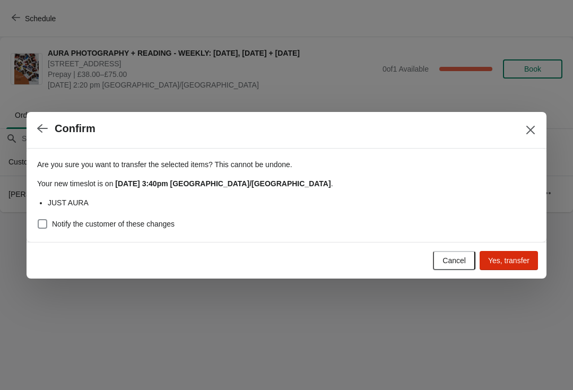
click at [52, 216] on label "Notify the customer of these changes" at bounding box center [105, 223] width 137 height 15
click at [38, 219] on input "Notify the customer of these changes" at bounding box center [38, 219] width 1 height 1
checkbox input "true"
click at [507, 264] on span "Yes, transfer" at bounding box center [508, 260] width 41 height 8
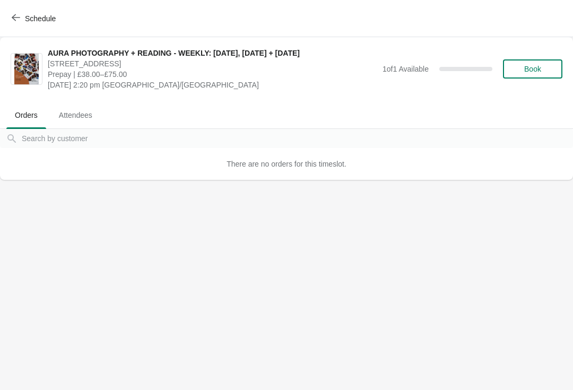
click at [20, 20] on span "Schedule" at bounding box center [35, 18] width 42 height 10
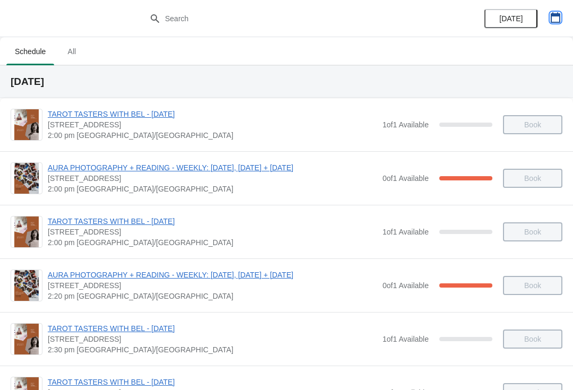
click at [557, 16] on icon "button" at bounding box center [555, 17] width 11 height 11
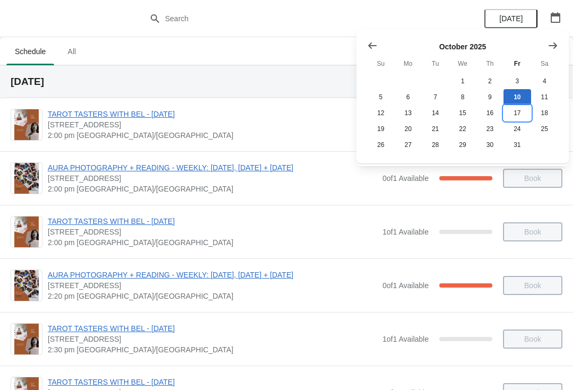
click at [519, 116] on button "17" at bounding box center [517, 113] width 27 height 16
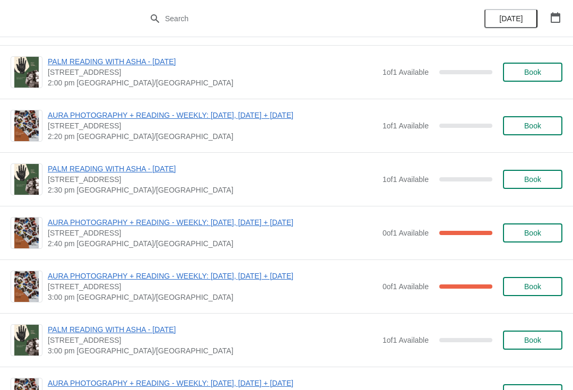
scroll to position [105, 0]
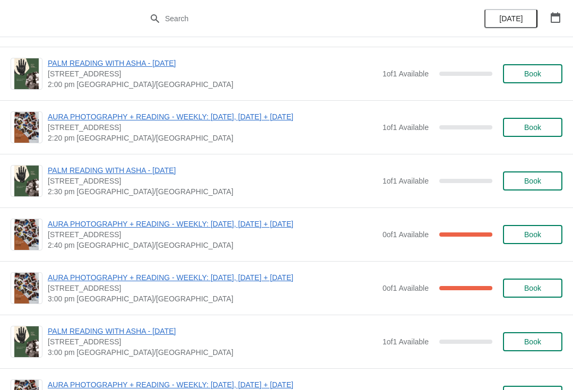
click at [273, 216] on div "AURA PHOTOGRAPHY + READING - WEEKLY: FRIDAY, SATURDAY + SUNDAY 74 Broadway Mark…" at bounding box center [286, 234] width 573 height 54
click at [277, 228] on span "AURA PHOTOGRAPHY + READING - WEEKLY: [DATE], [DATE] + [DATE]" at bounding box center [212, 224] width 329 height 11
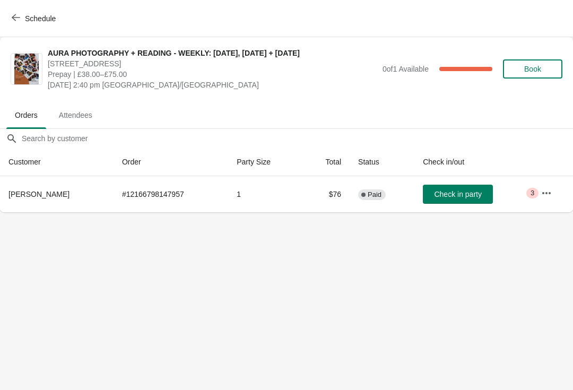
click at [552, 190] on icon "button" at bounding box center [546, 193] width 11 height 11
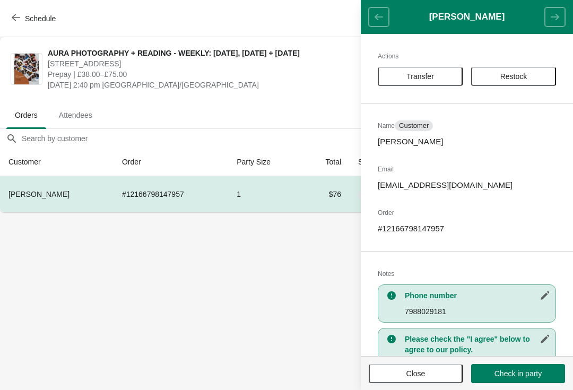
click at [424, 79] on span "Transfer" at bounding box center [420, 76] width 28 height 8
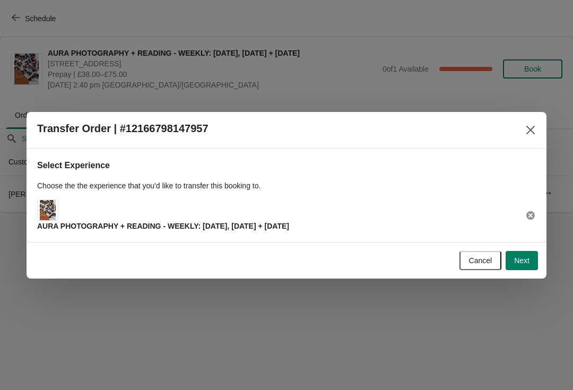
click at [525, 256] on span "Next" at bounding box center [521, 260] width 15 height 8
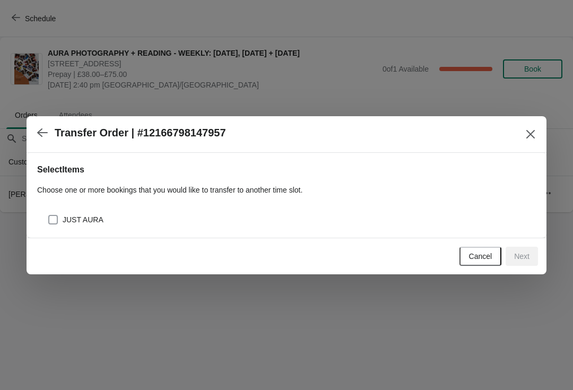
click at [64, 221] on span "JUST AURA" at bounding box center [83, 219] width 41 height 11
click at [49, 215] on input "JUST AURA" at bounding box center [48, 215] width 1 height 1
checkbox input "true"
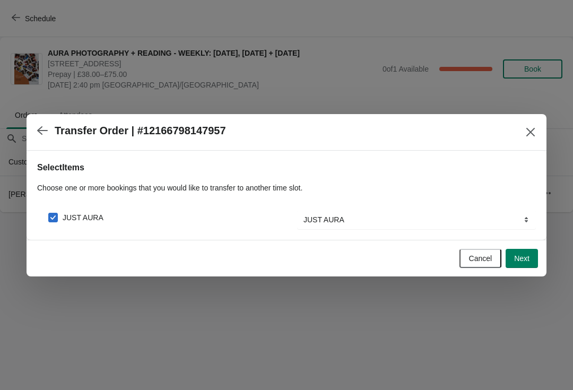
click at [521, 263] on span "Next" at bounding box center [521, 258] width 15 height 8
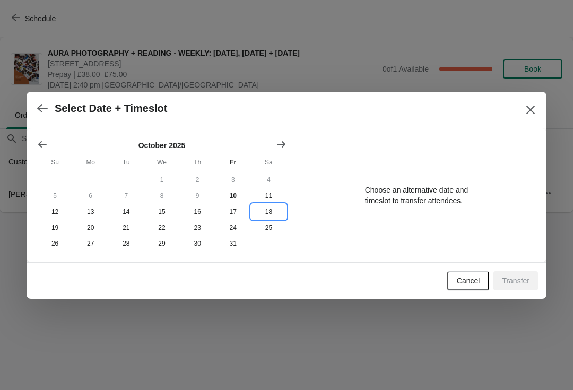
click at [267, 208] on button "18" at bounding box center [269, 212] width 36 height 16
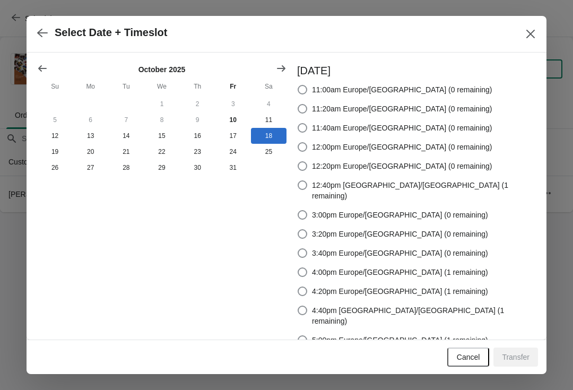
click at [348, 265] on label "4:00pm Europe/London (1 remaining)" at bounding box center [392, 272] width 191 height 15
click at [298, 267] on input "4:00pm Europe/London (1 remaining)" at bounding box center [298, 267] width 1 height 1
radio input "true"
click at [525, 353] on span "Transfer" at bounding box center [516, 357] width 28 height 8
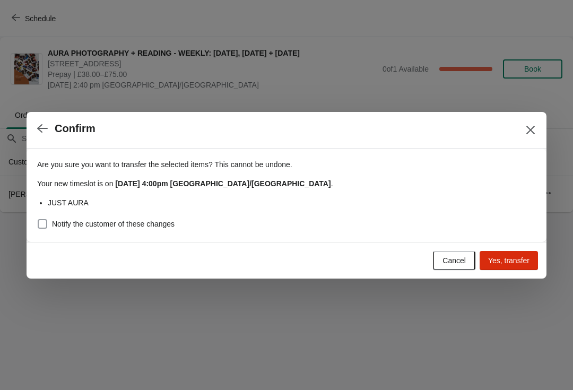
click at [45, 222] on span at bounding box center [43, 224] width 10 height 10
click at [38, 220] on input "Notify the customer of these changes" at bounding box center [38, 219] width 1 height 1
checkbox input "true"
click at [501, 263] on span "Yes, transfer" at bounding box center [508, 260] width 41 height 8
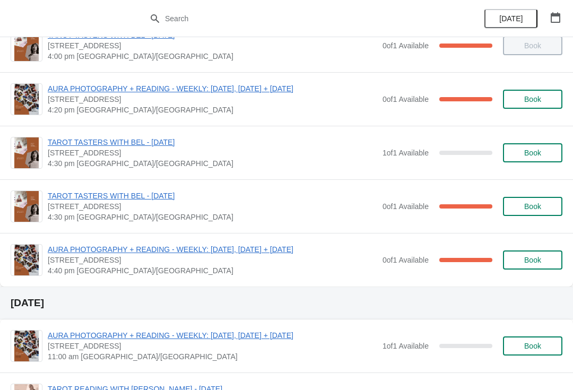
scroll to position [941, 0]
